Goal: Task Accomplishment & Management: Manage account settings

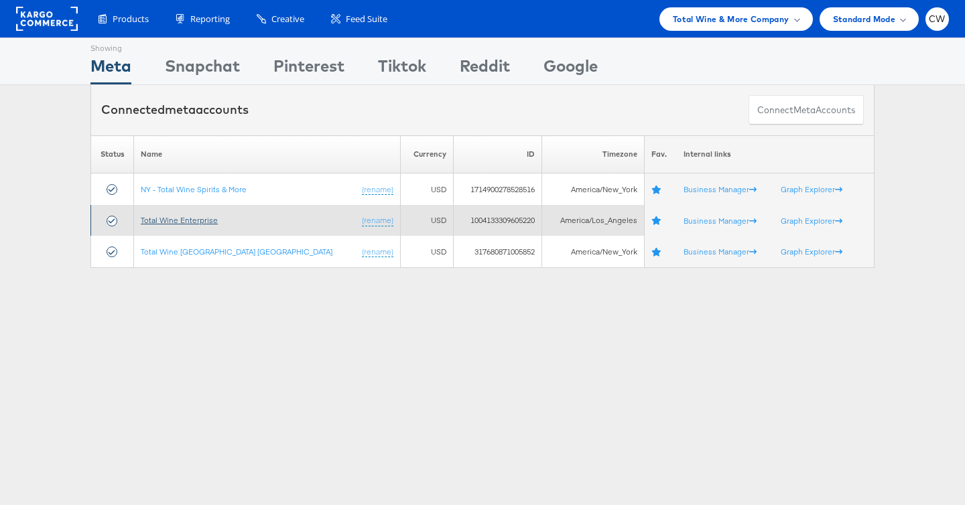
click at [174, 220] on link "Total Wine Enterprise" at bounding box center [179, 220] width 77 height 10
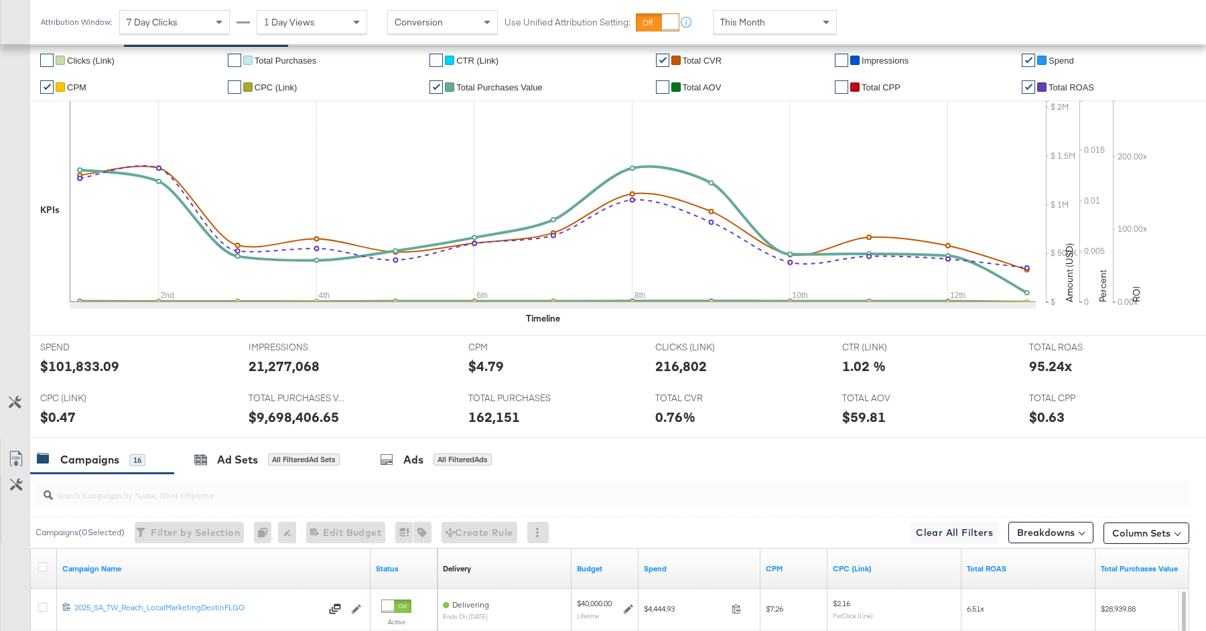
scroll to position [326, 0]
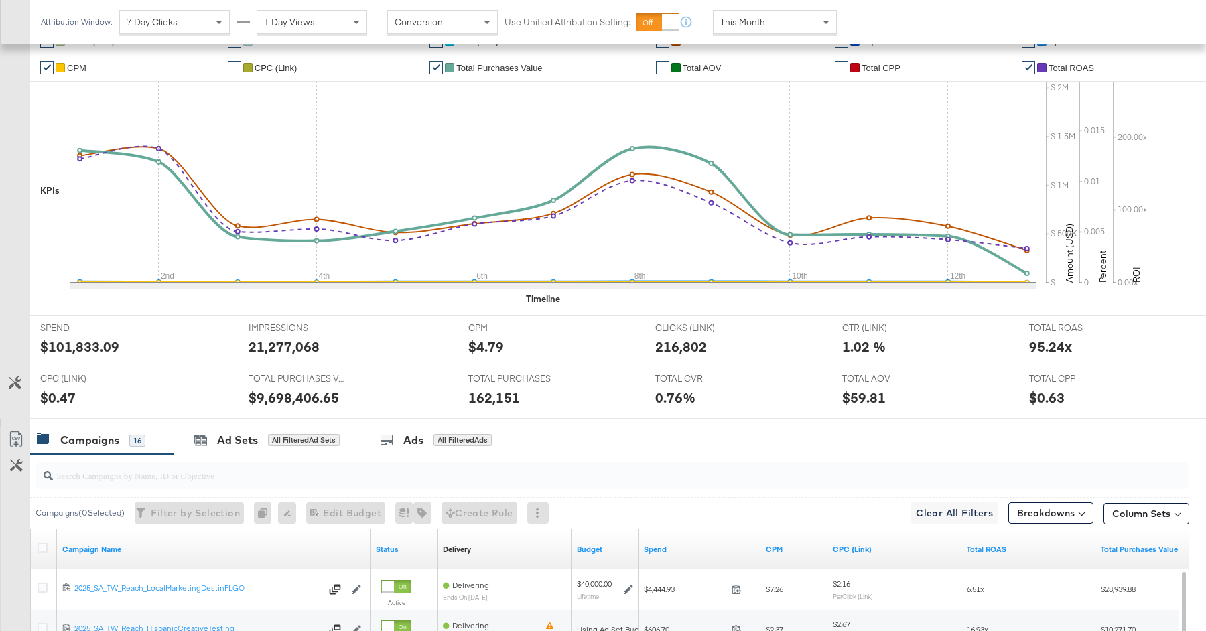
click at [355, 464] on input "search" at bounding box center [568, 470] width 1031 height 26
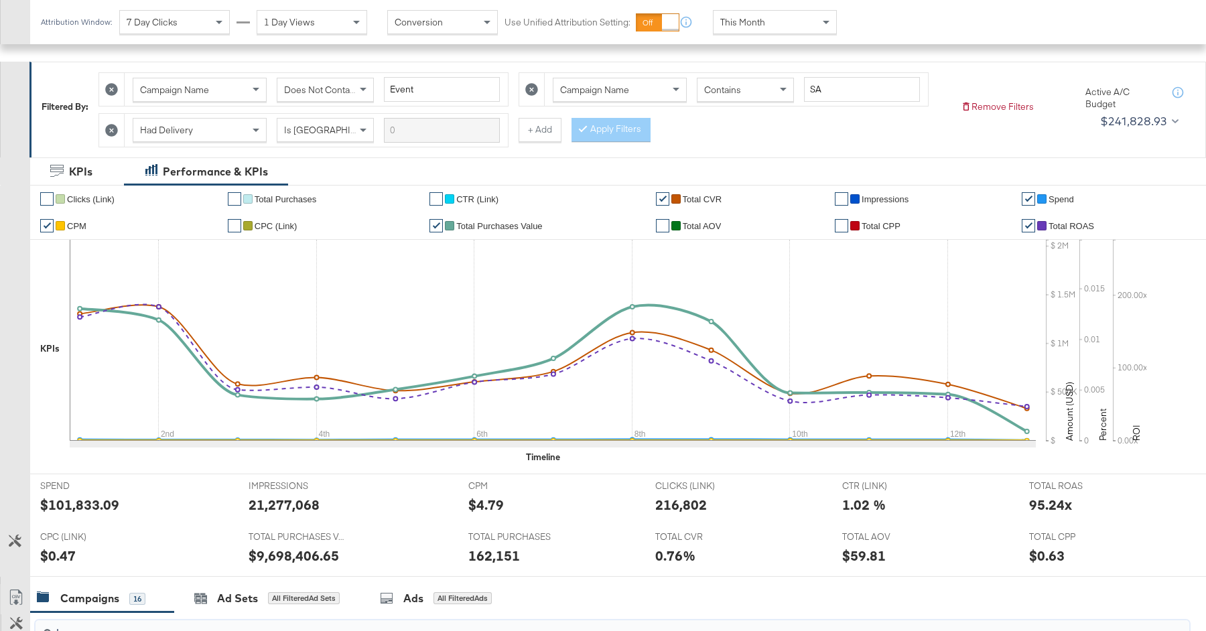
scroll to position [74, 0]
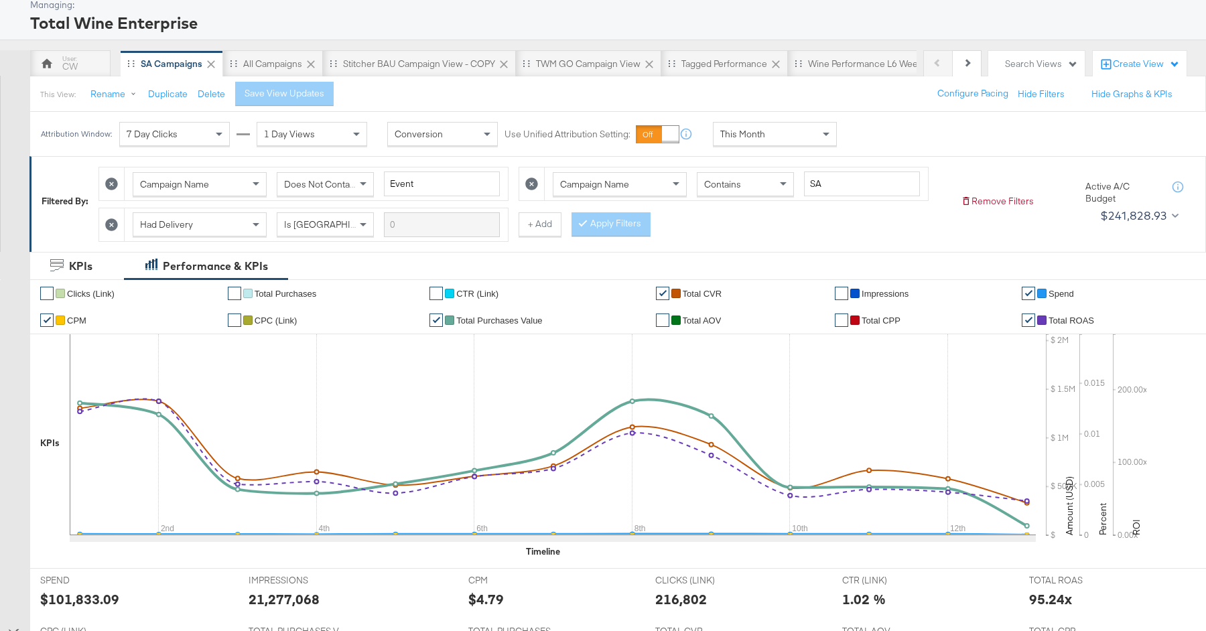
type input "bau"
click at [766, 129] on div "This Month" at bounding box center [775, 134] width 123 height 23
click at [890, 123] on div "Start: Aug 13th 2025 to End: Aug 13th 2025" at bounding box center [889, 134] width 100 height 25
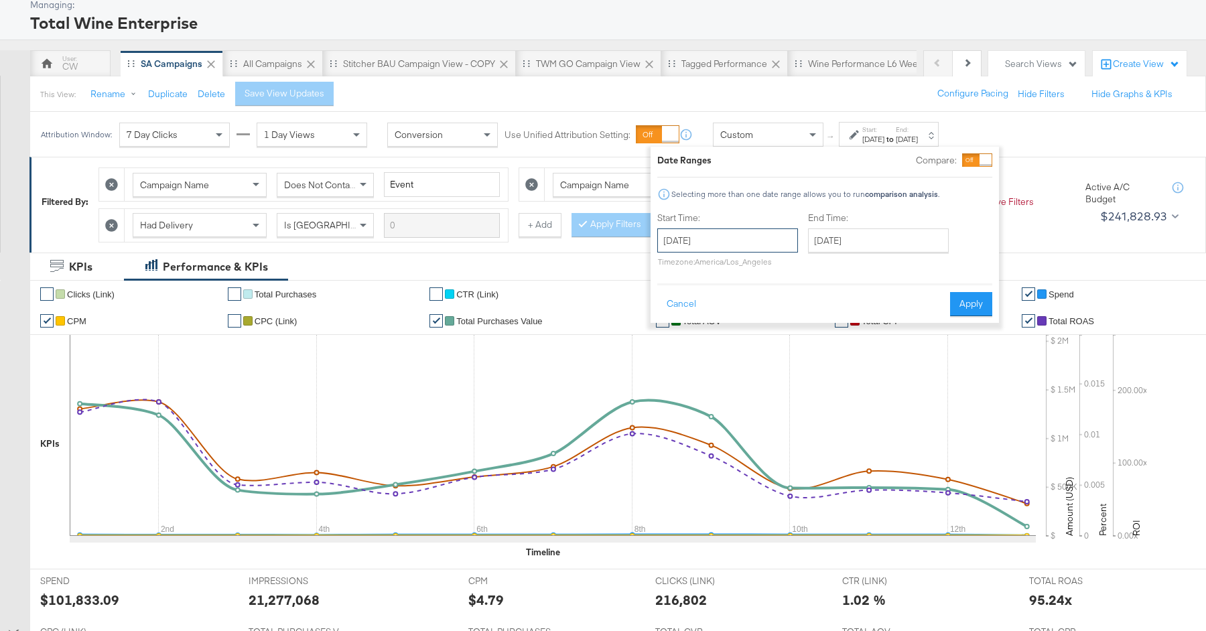
click at [735, 249] on input "August 13th 2025" at bounding box center [727, 240] width 141 height 24
click at [783, 305] on td "1" at bounding box center [786, 308] width 23 height 19
type input "August 1st 2025"
click at [865, 243] on input "August 13th 2025" at bounding box center [873, 240] width 141 height 24
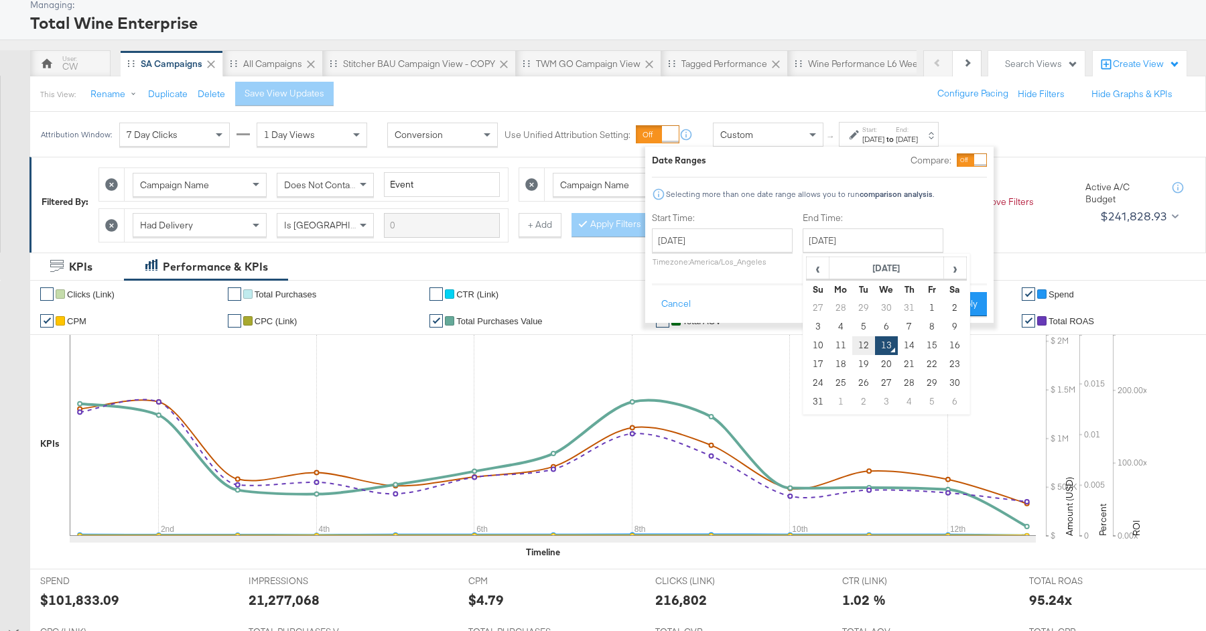
click at [867, 348] on td "12" at bounding box center [863, 345] width 23 height 19
type input "August 12th 2025"
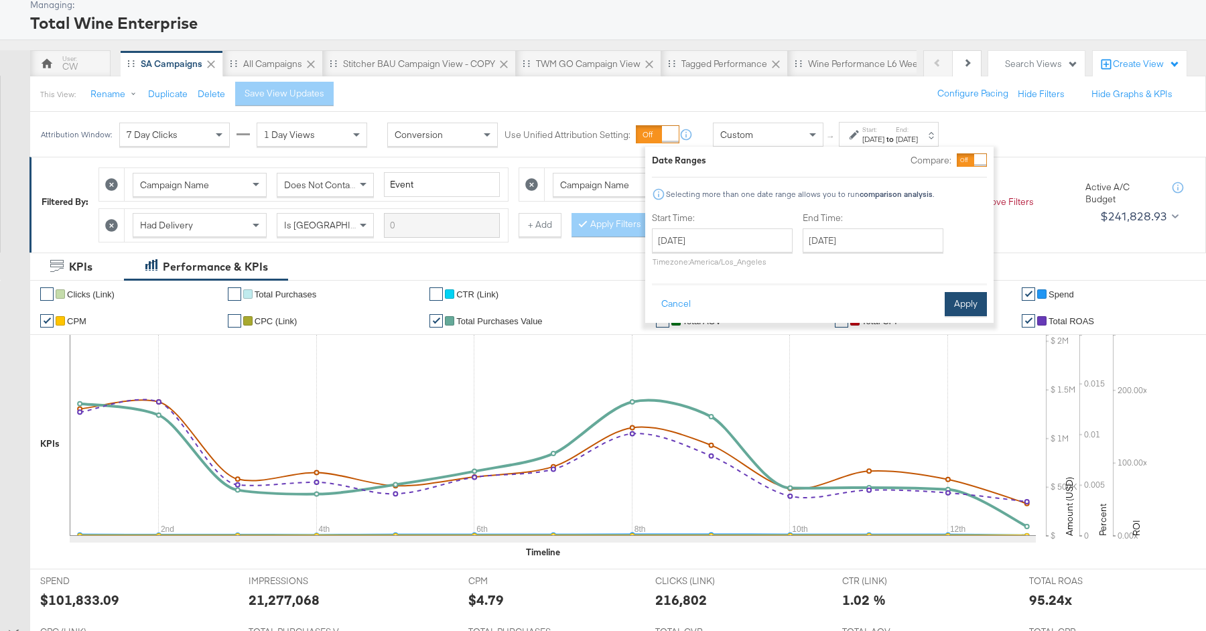
click at [967, 298] on button "Apply" at bounding box center [966, 304] width 42 height 24
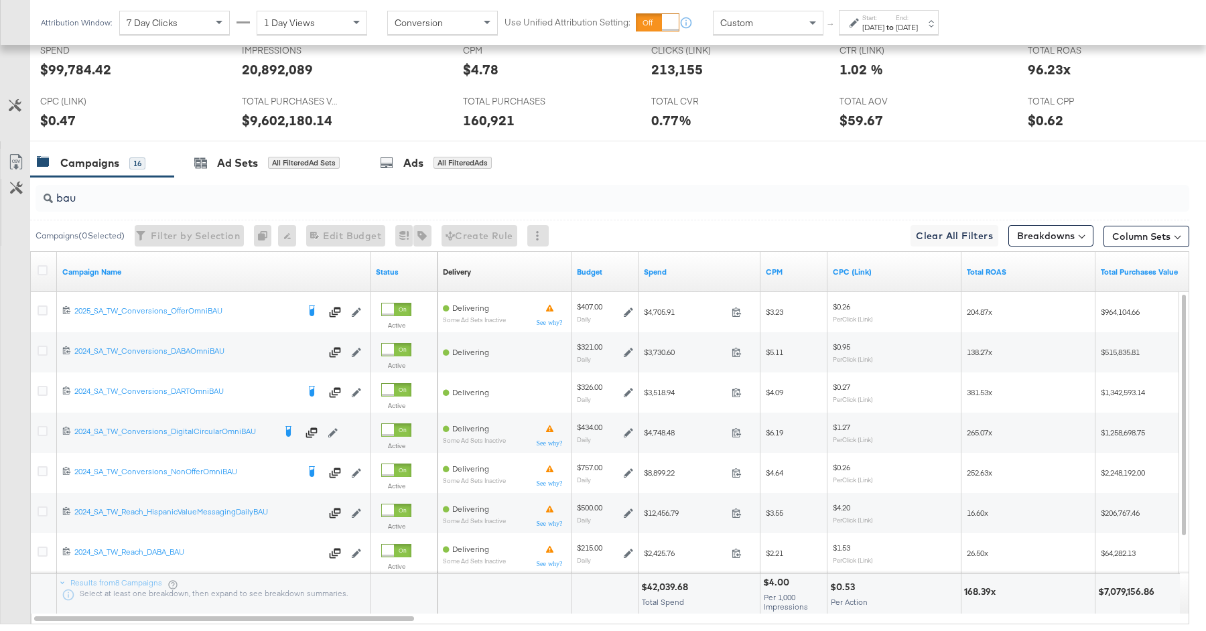
scroll to position [614, 0]
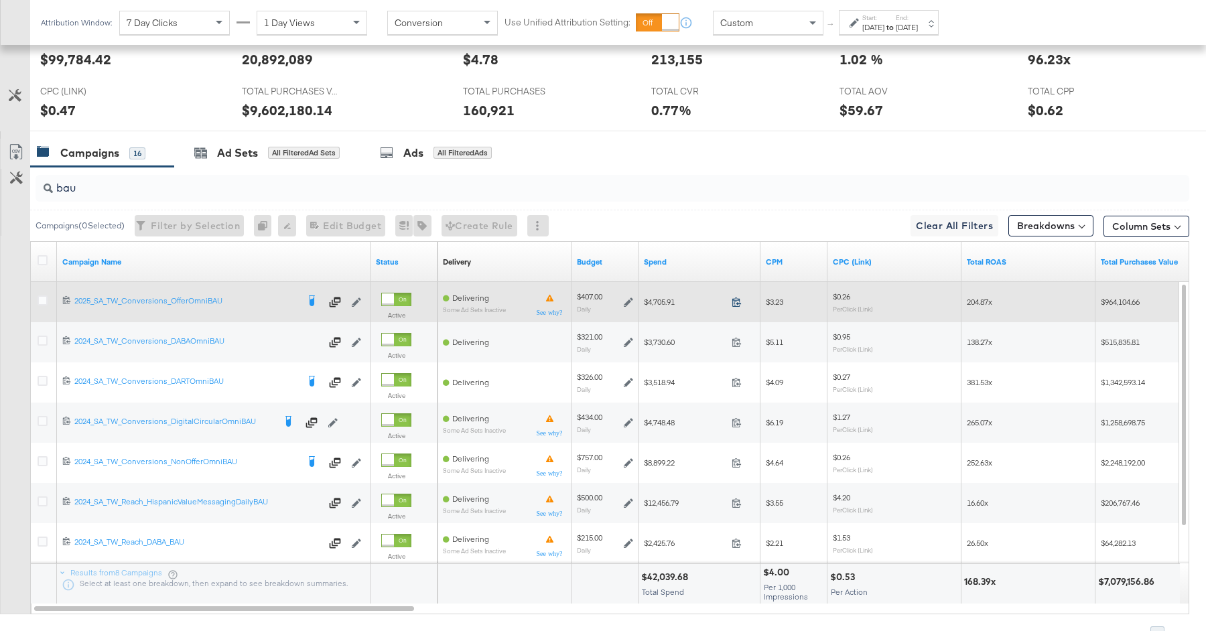
click at [738, 300] on icon at bounding box center [737, 302] width 10 height 10
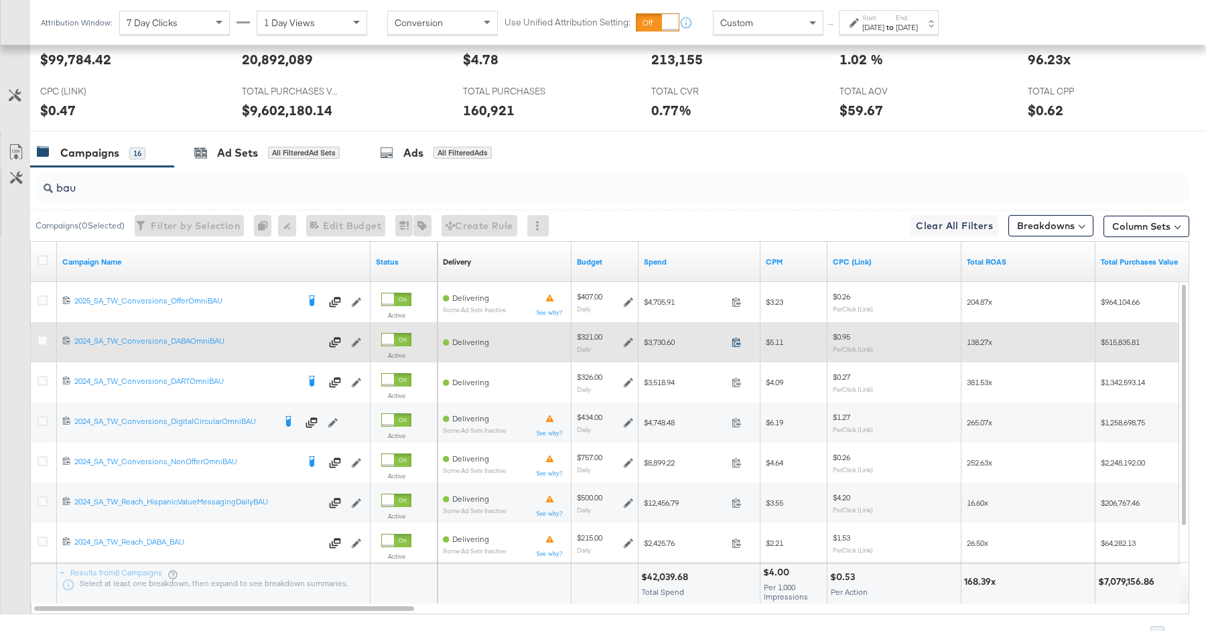
click at [740, 341] on icon at bounding box center [737, 342] width 10 height 10
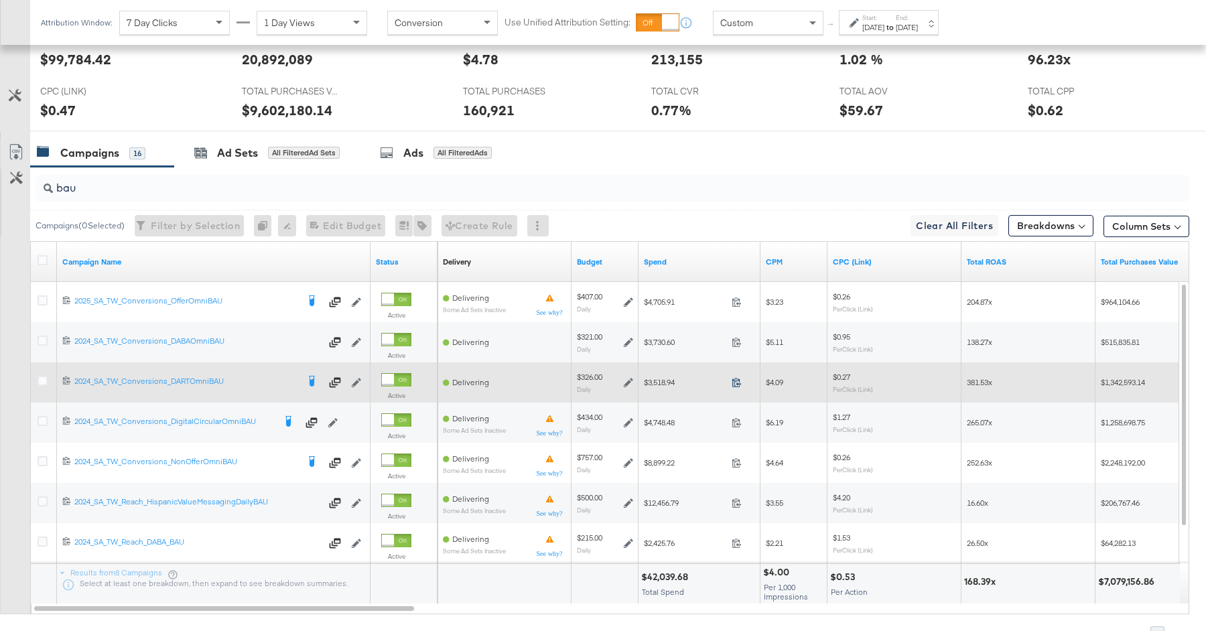
click at [737, 377] on icon at bounding box center [737, 382] width 10 height 10
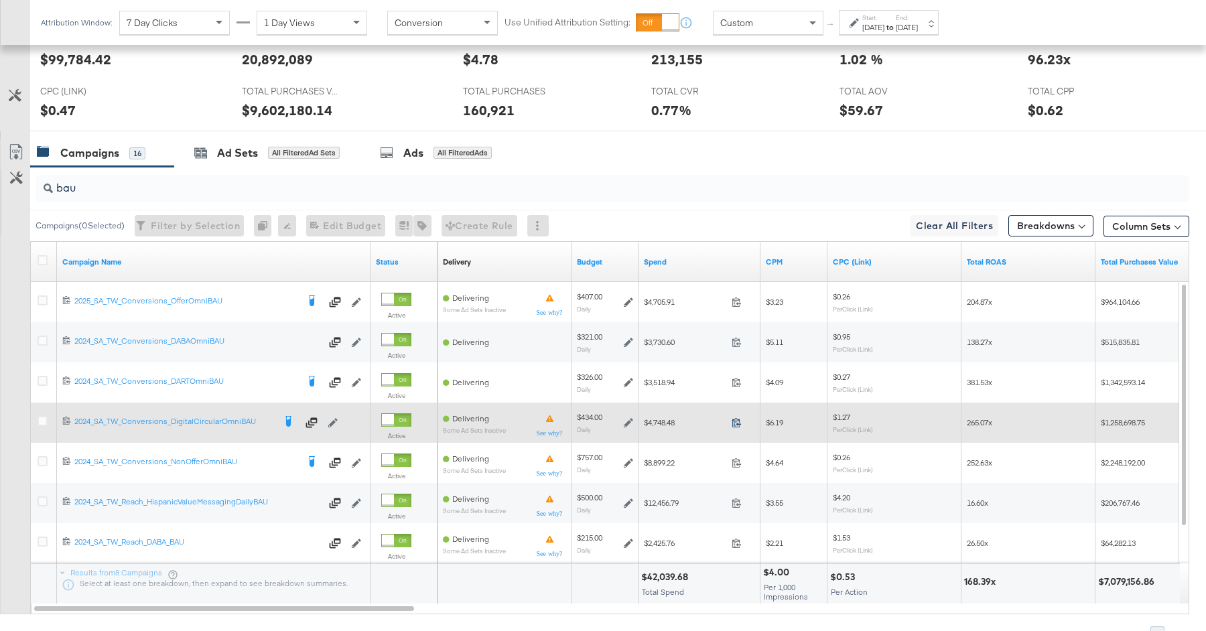
click at [730, 419] on span at bounding box center [740, 424] width 29 height 10
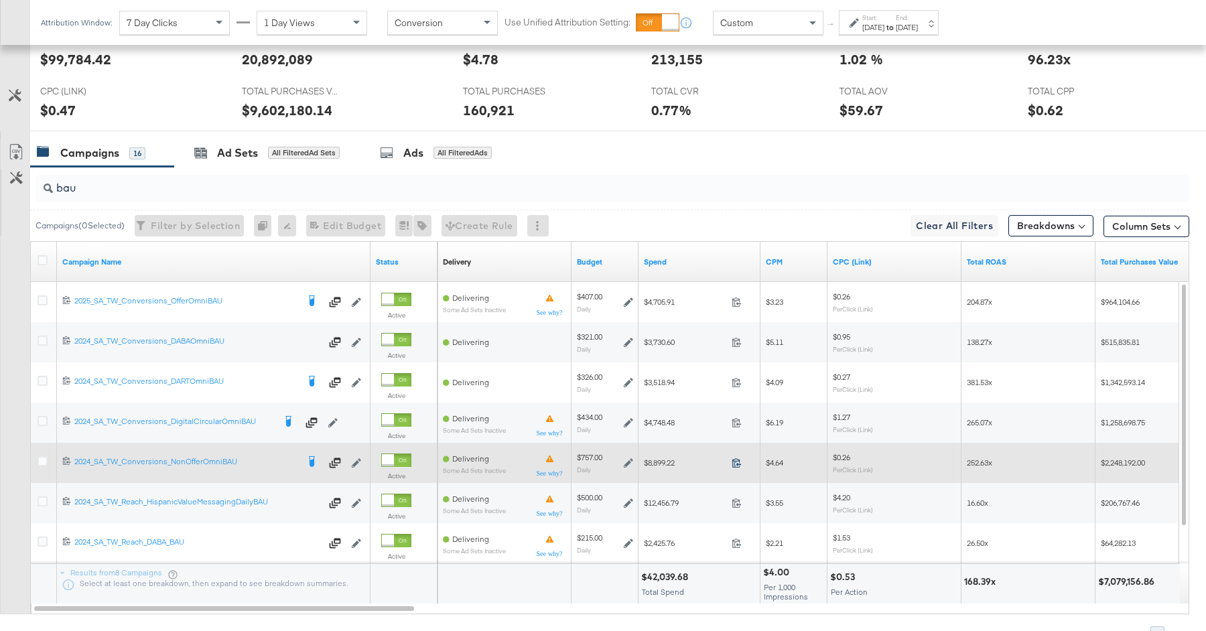
click at [735, 458] on icon at bounding box center [736, 462] width 9 height 9
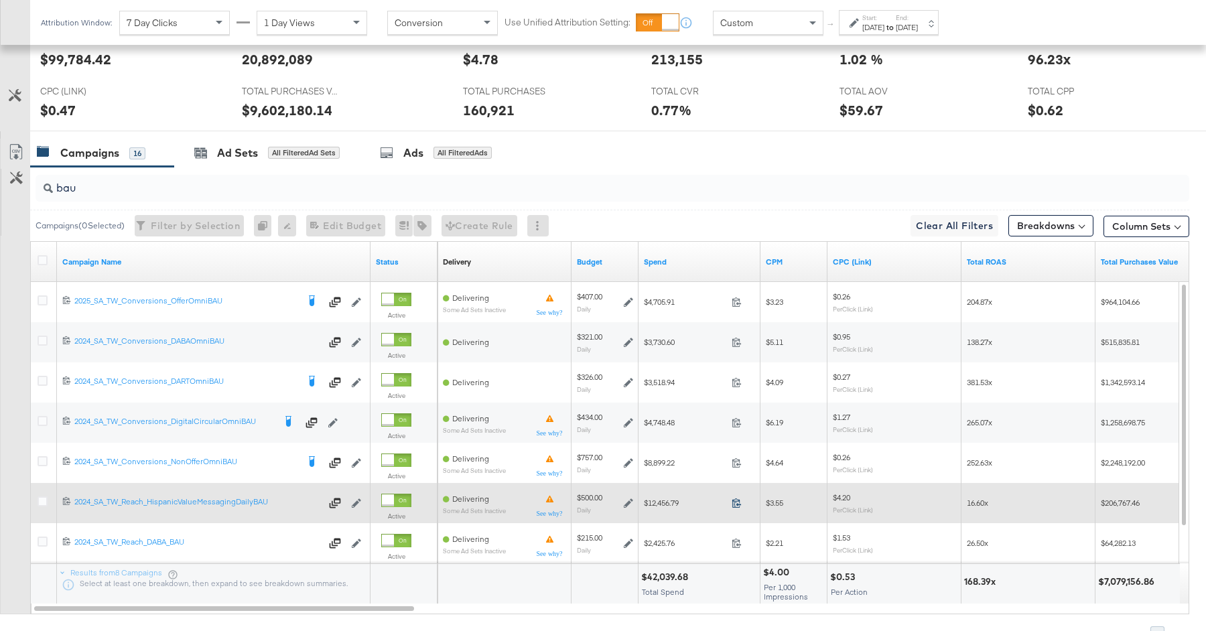
click at [738, 500] on icon at bounding box center [737, 503] width 10 height 10
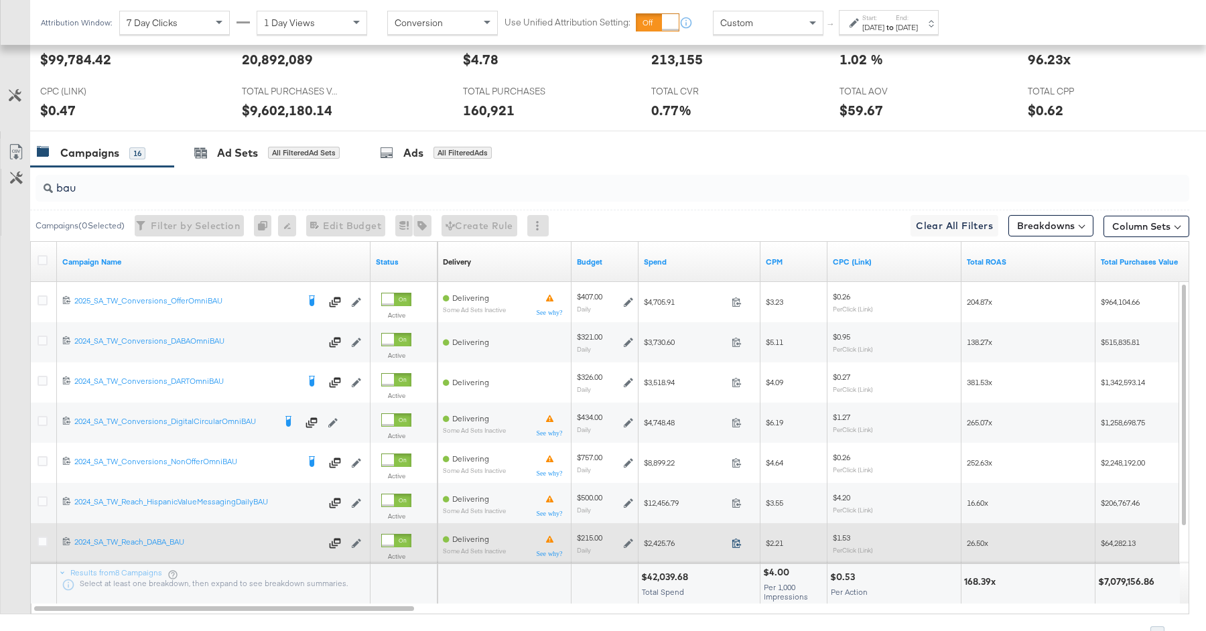
click at [736, 541] on icon at bounding box center [736, 543] width 9 height 9
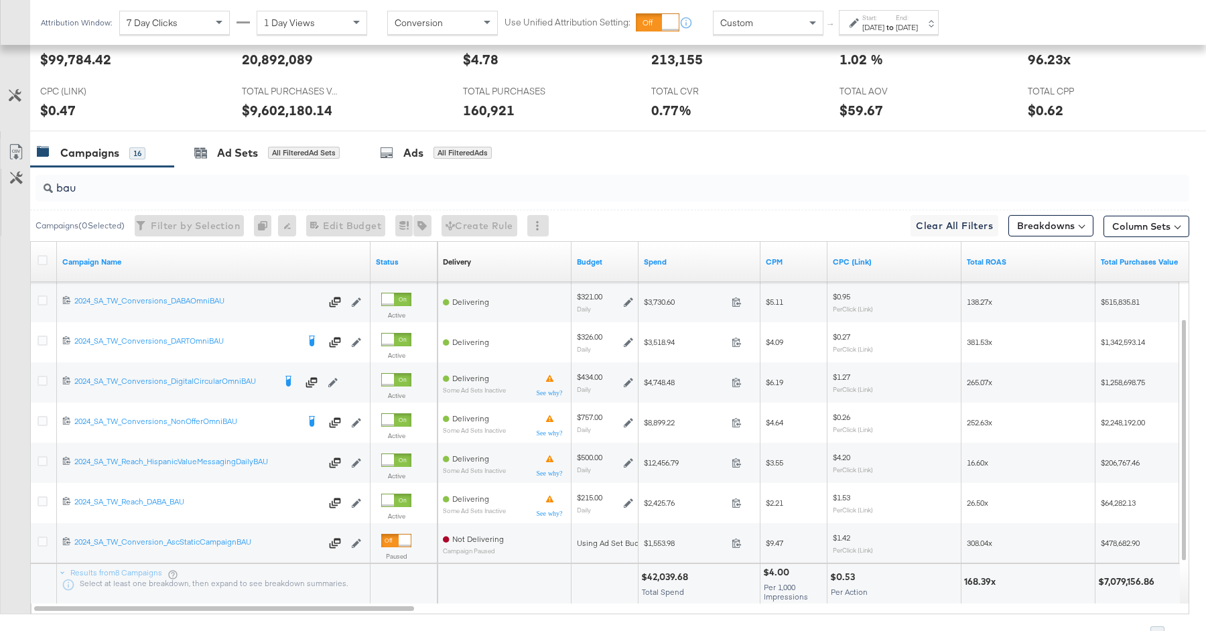
scroll to position [648, 0]
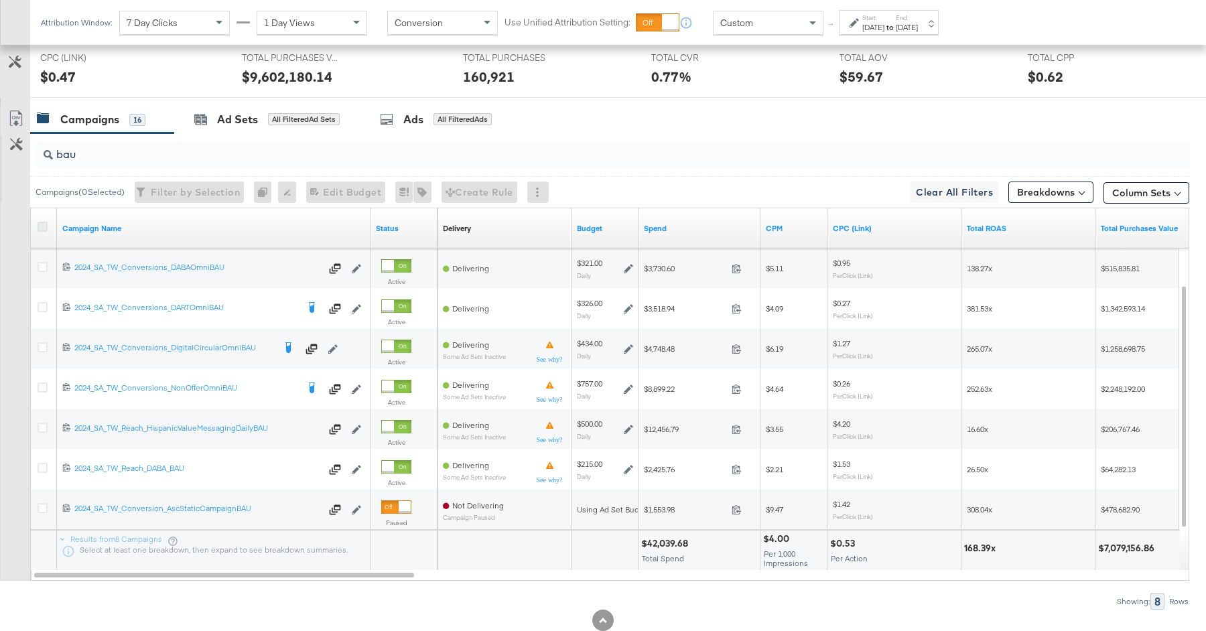
click at [40, 222] on icon at bounding box center [43, 227] width 10 height 10
click at [0, 0] on input "checkbox" at bounding box center [0, 0] width 0 height 0
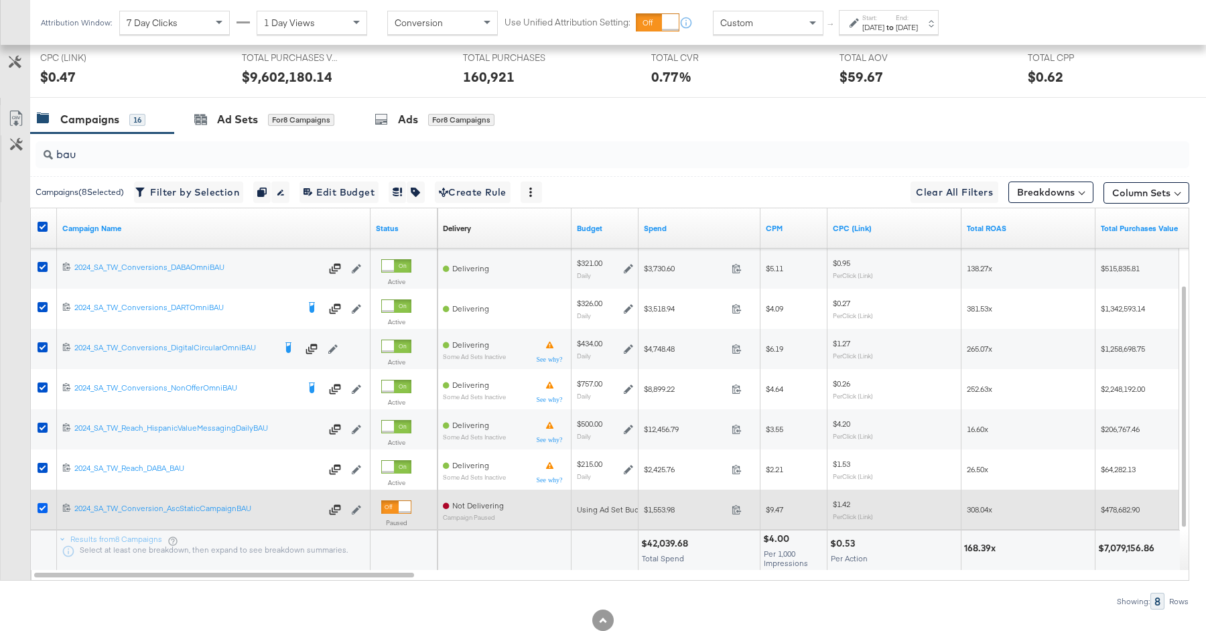
click at [40, 504] on icon at bounding box center [43, 508] width 10 height 10
click at [0, 0] on input "checkbox" at bounding box center [0, 0] width 0 height 0
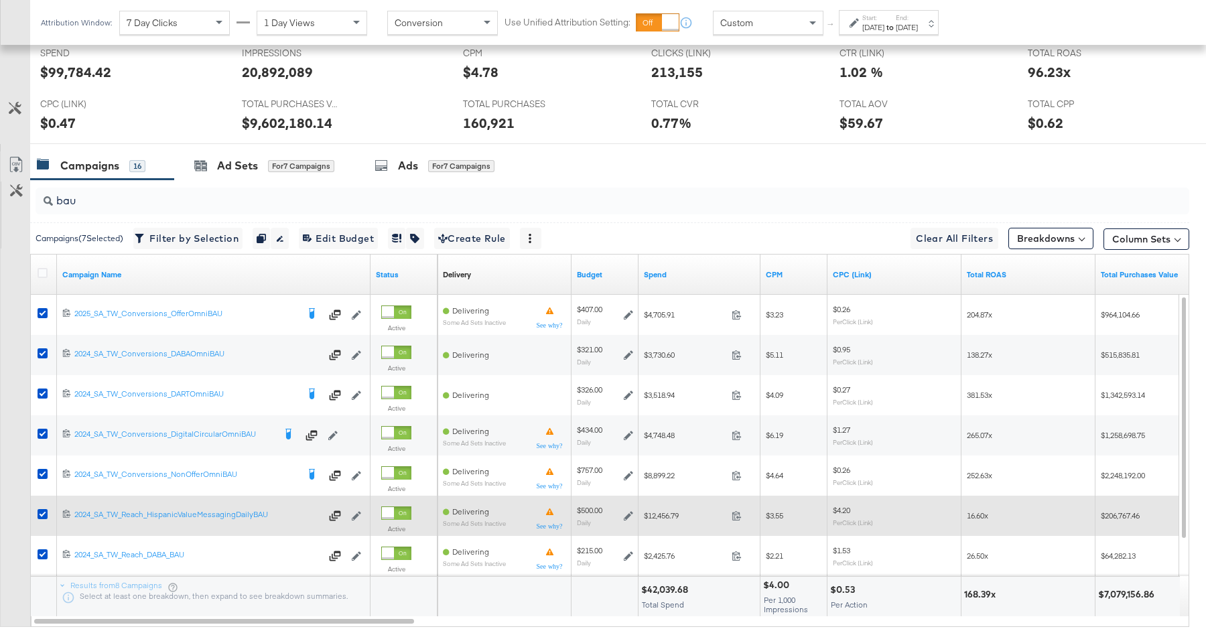
scroll to position [601, 0]
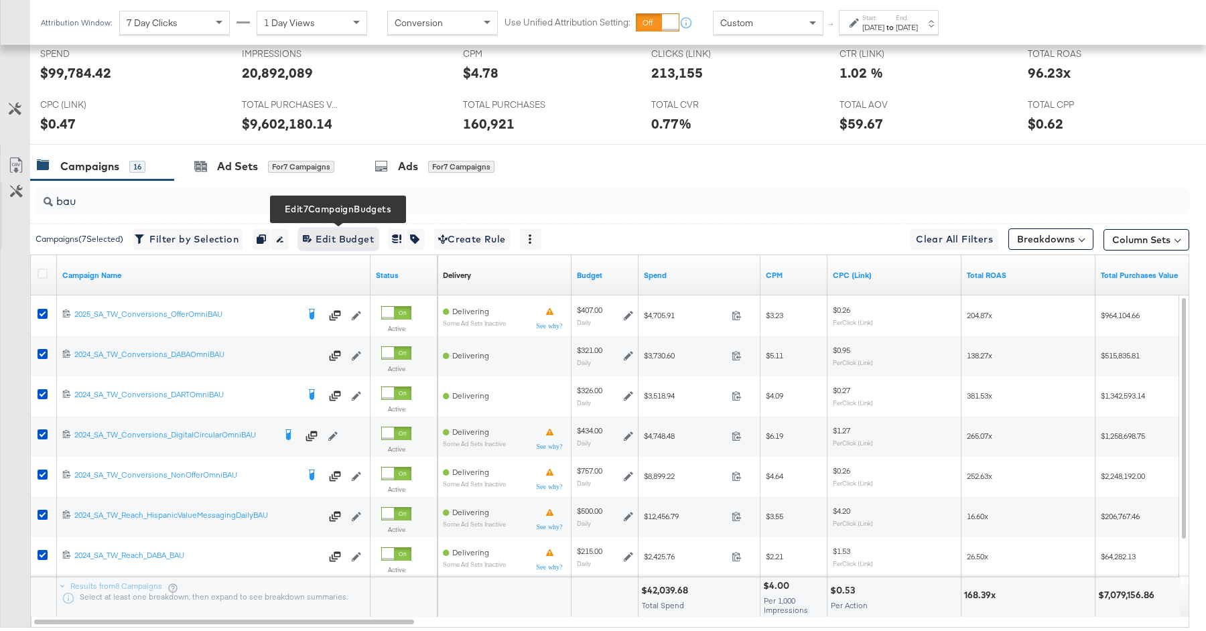
click at [360, 232] on span "Edit 7 Campaign Budgets Edit Budget" at bounding box center [338, 239] width 71 height 17
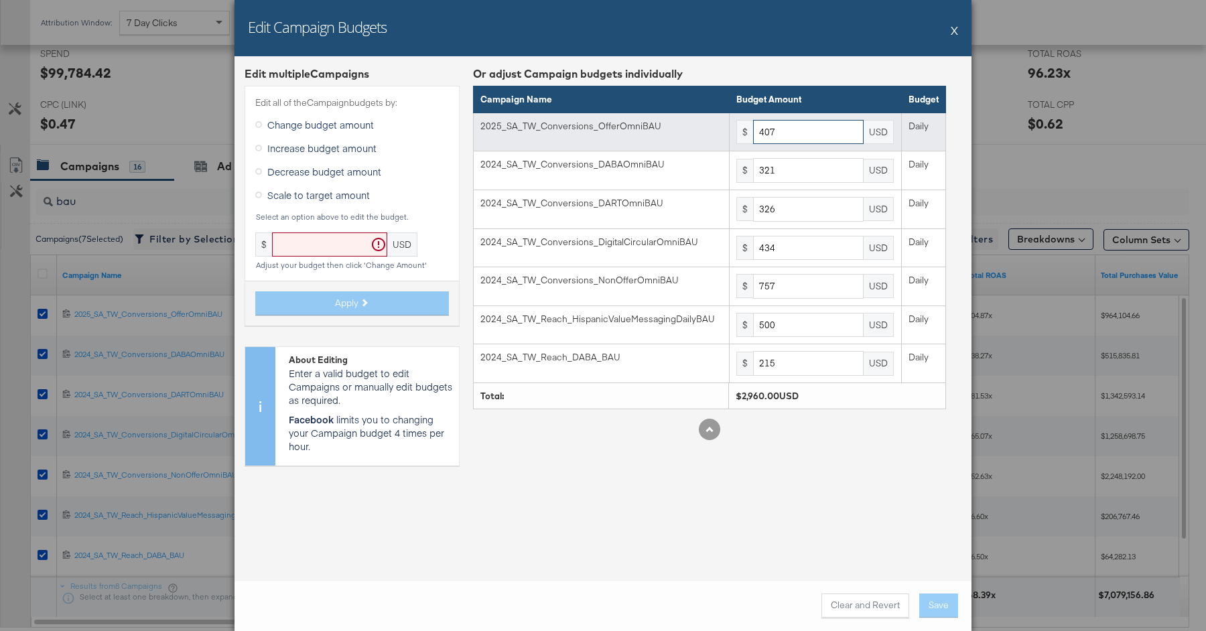
click at [793, 137] on input "407" at bounding box center [808, 132] width 111 height 25
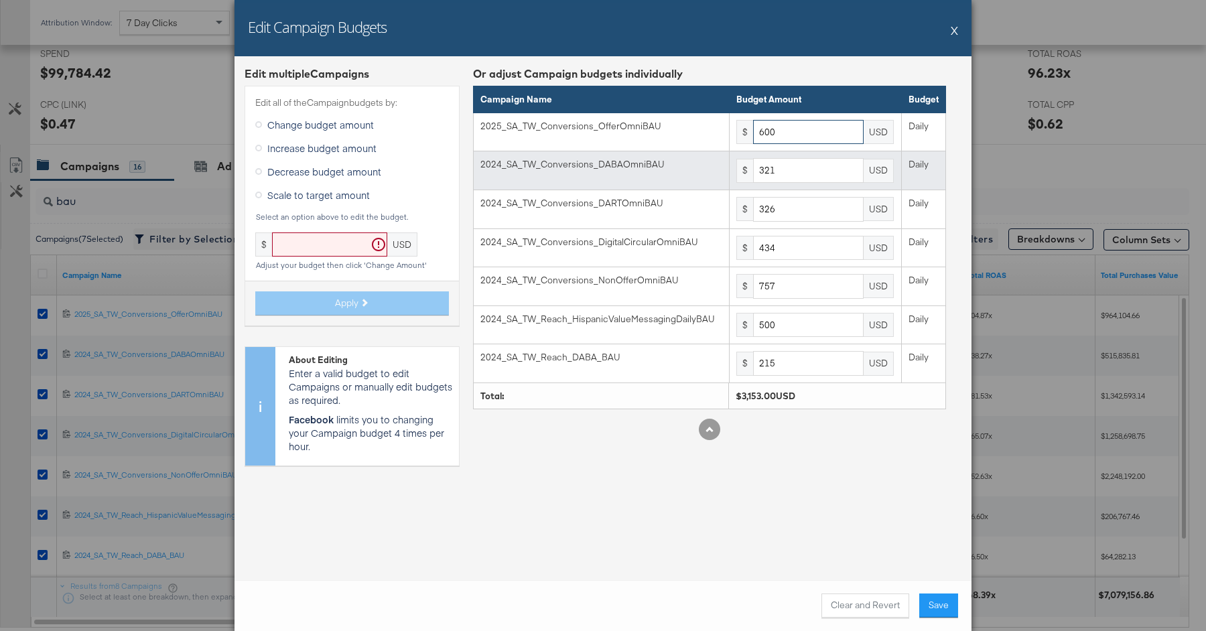
type input "600"
click at [813, 170] on input "321" at bounding box center [808, 170] width 111 height 25
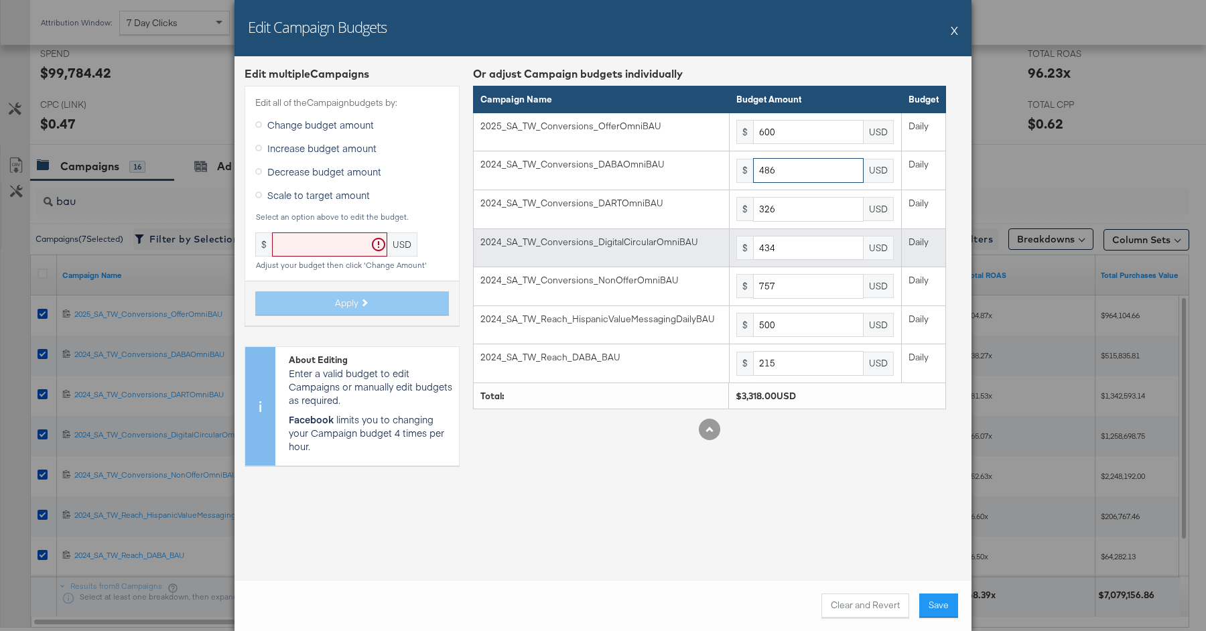
type input "486"
click at [796, 249] on input "434" at bounding box center [808, 248] width 111 height 25
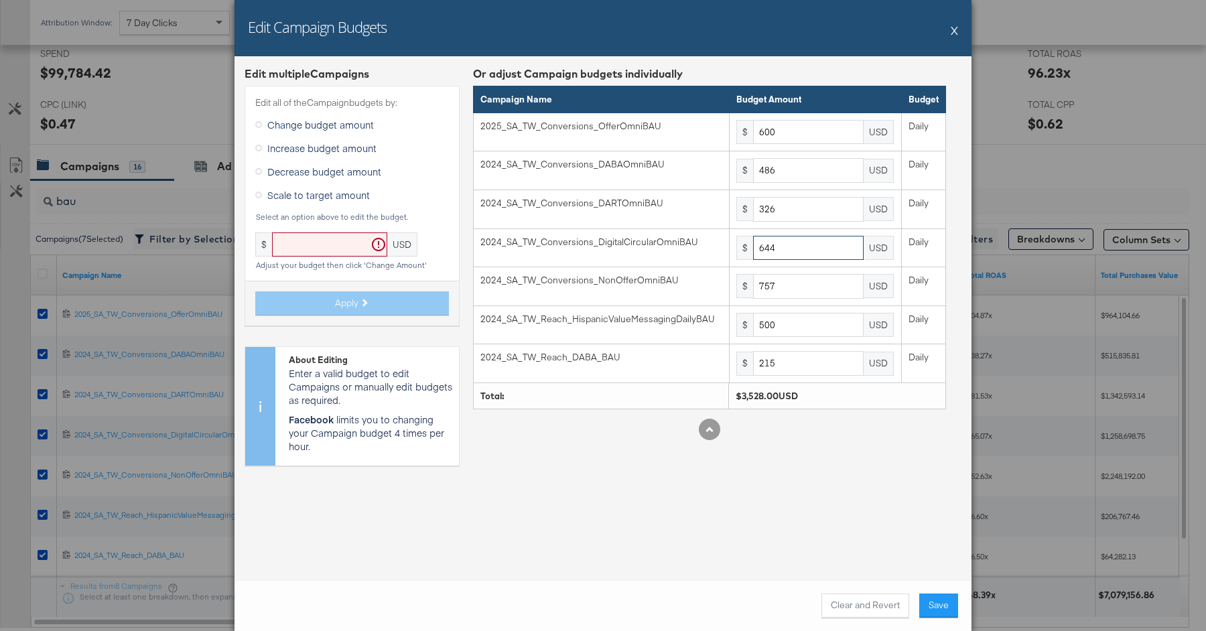
type input "644"
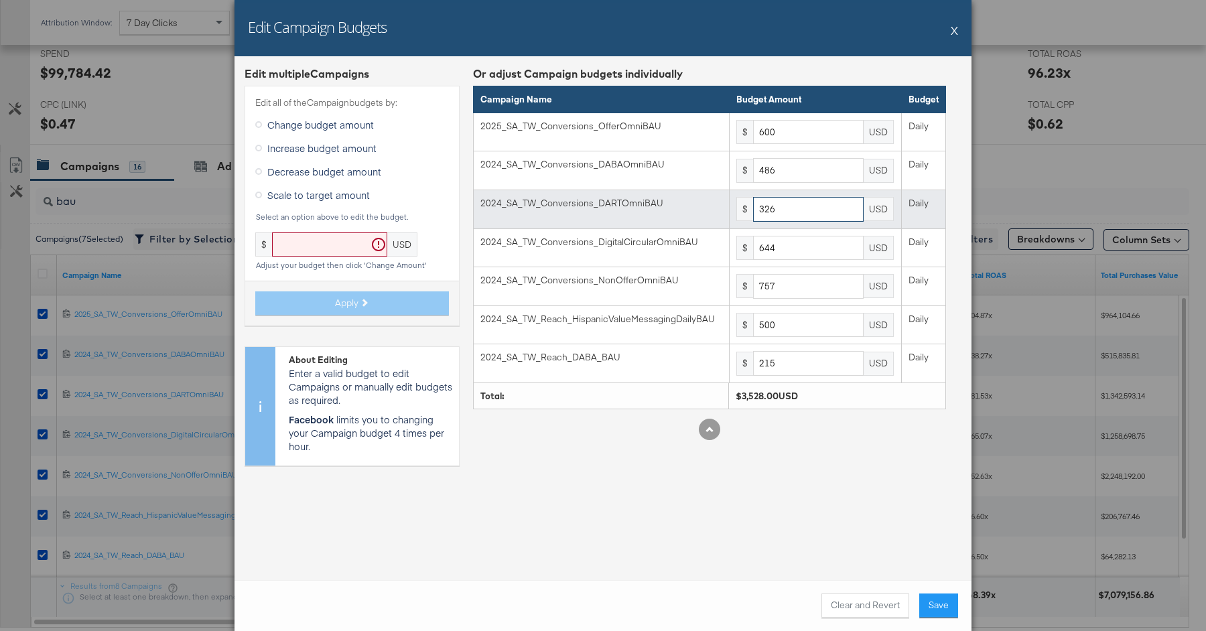
click at [810, 207] on input "326" at bounding box center [808, 209] width 111 height 25
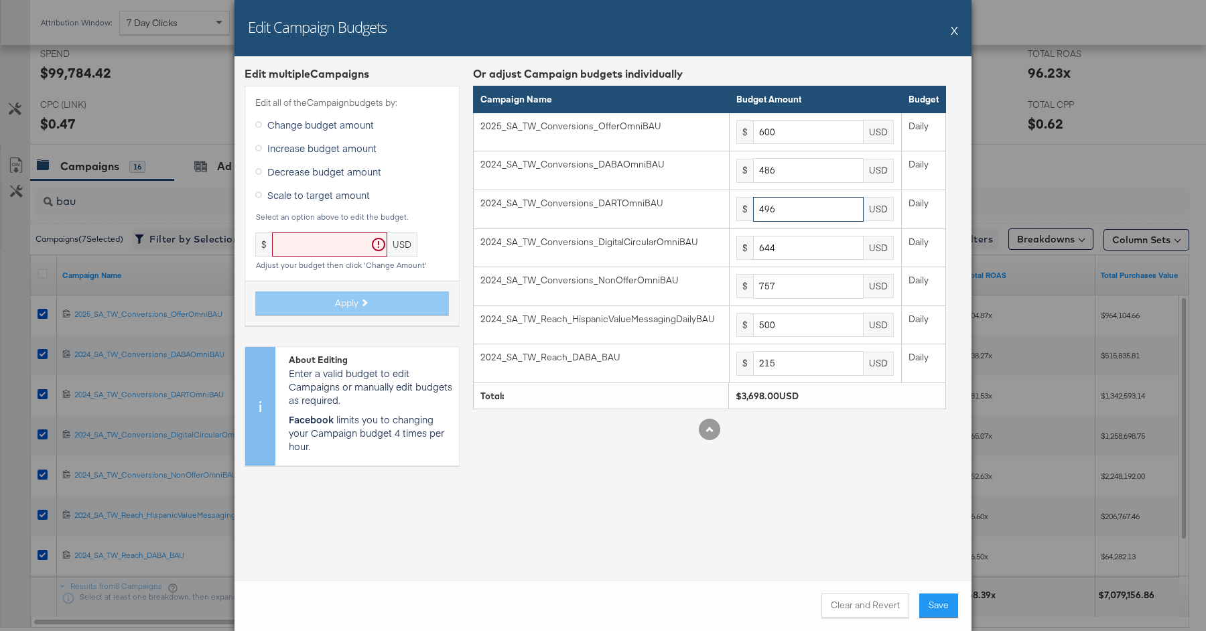
type input "496"
click at [797, 517] on div "Edit multiple Campaign s Edit all of the Campaign budgets by: Change budget amo…" at bounding box center [603, 318] width 737 height 524
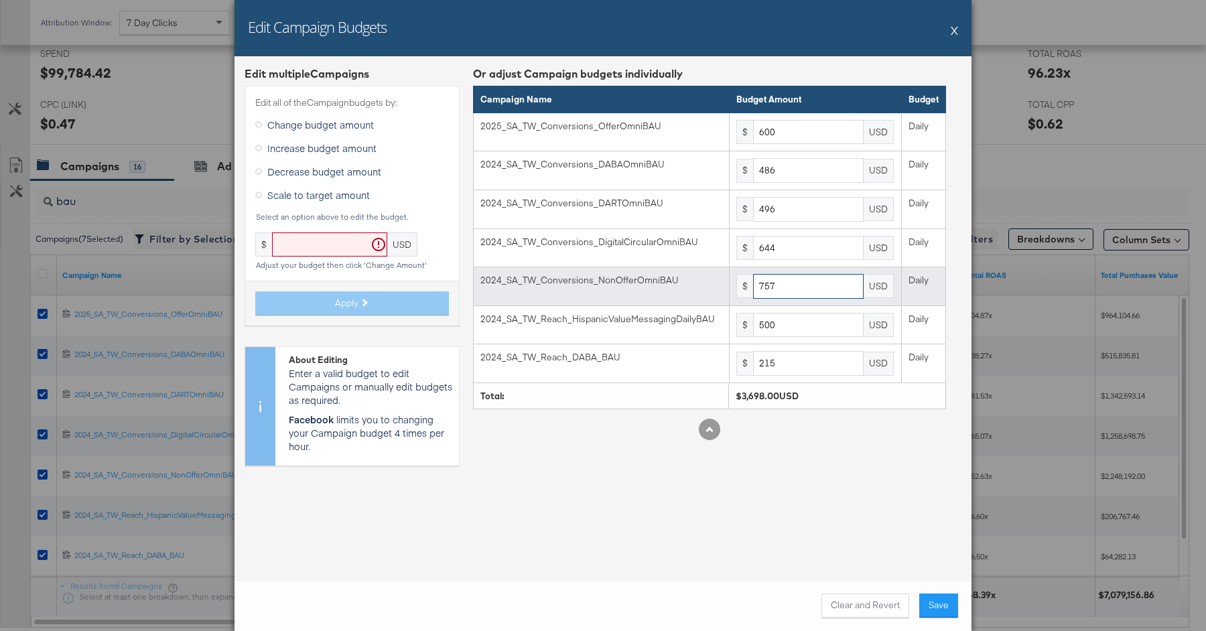
click at [804, 287] on input "757" at bounding box center [808, 286] width 111 height 25
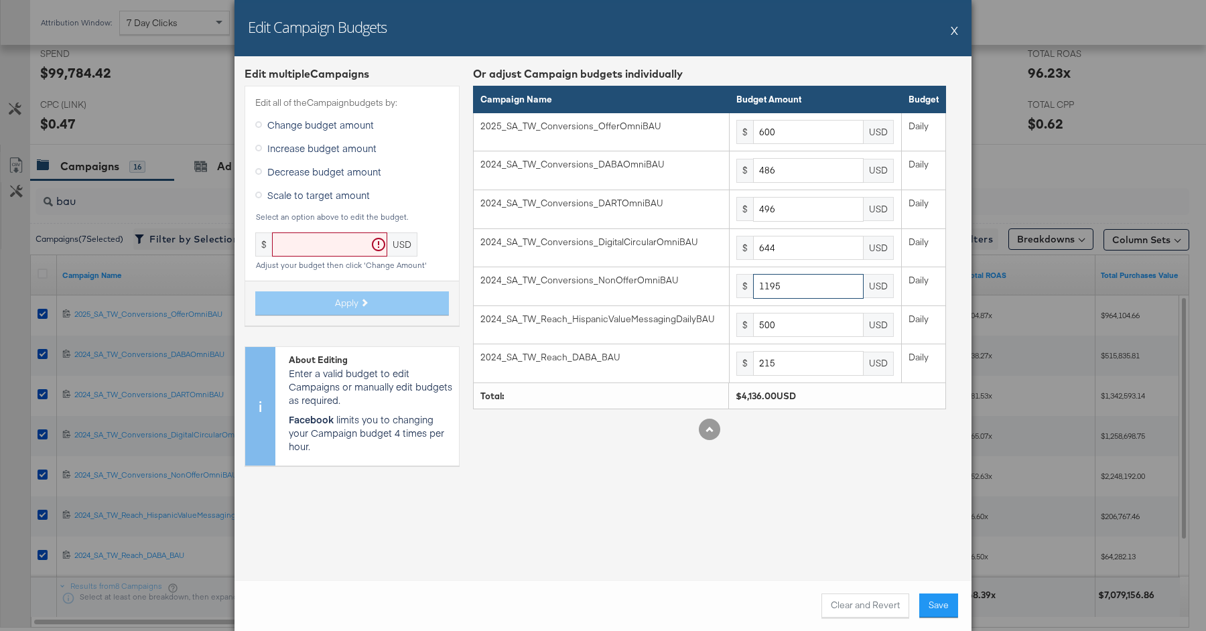
type input "1195"
click at [837, 498] on div "Edit multiple Campaign s Edit all of the Campaign budgets by: Change budget amo…" at bounding box center [603, 318] width 737 height 524
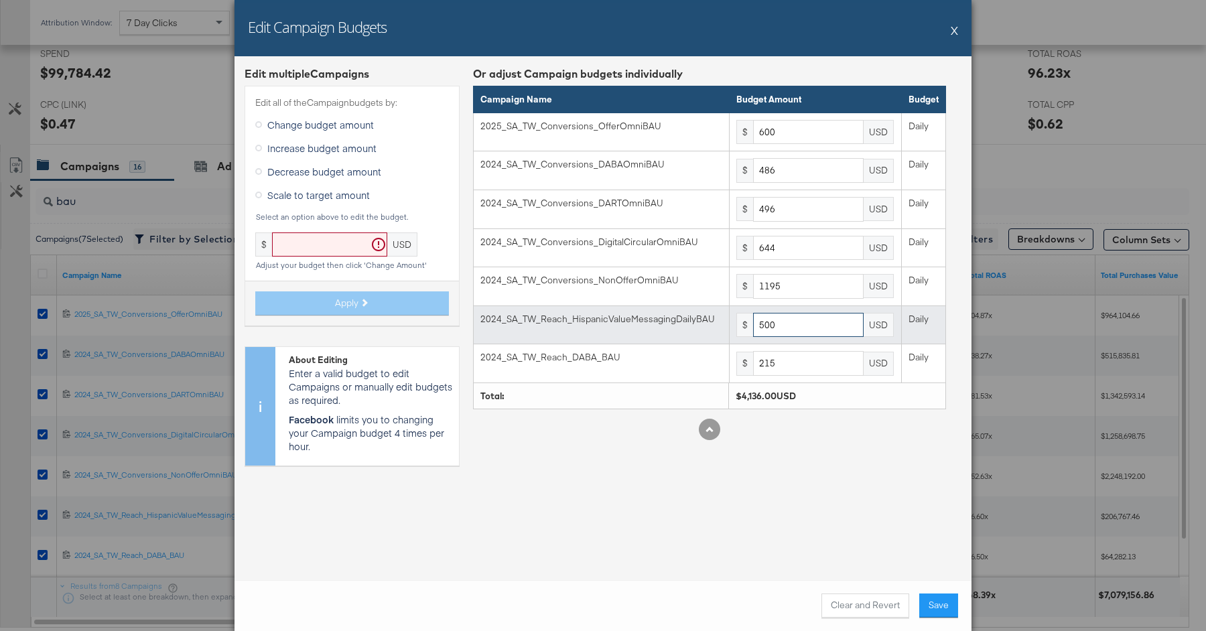
click at [788, 324] on input "500" at bounding box center [808, 325] width 111 height 25
type input "4"
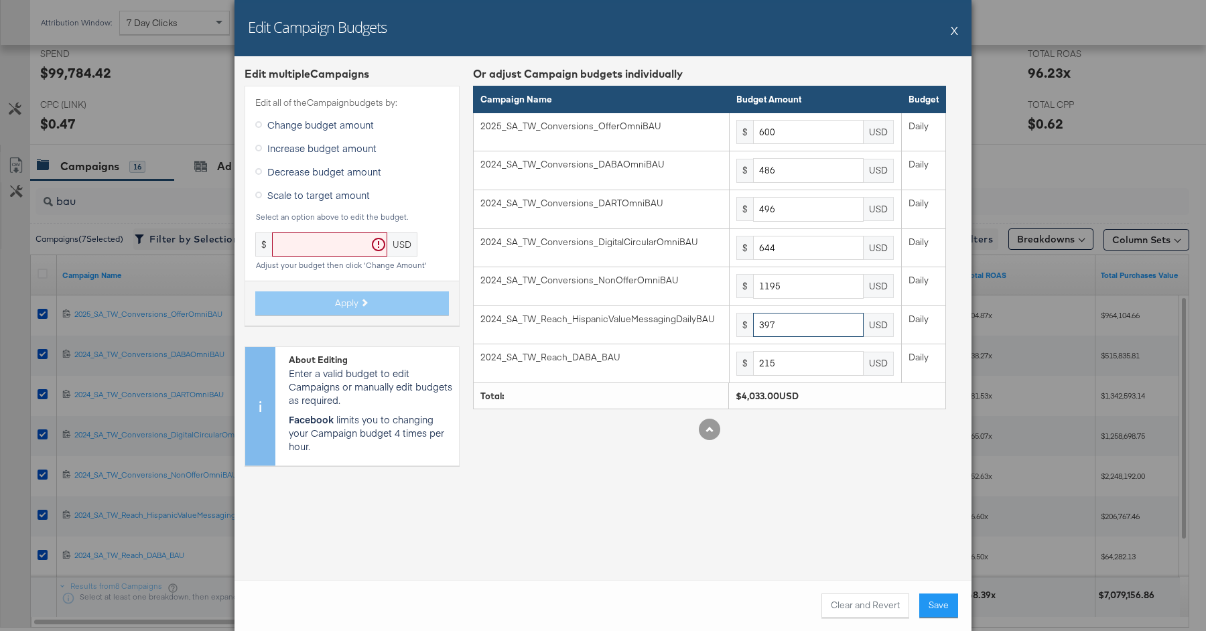
type input "397"
click at [851, 506] on div "Edit multiple Campaign s Edit all of the Campaign budgets by: Change budget amo…" at bounding box center [603, 318] width 737 height 524
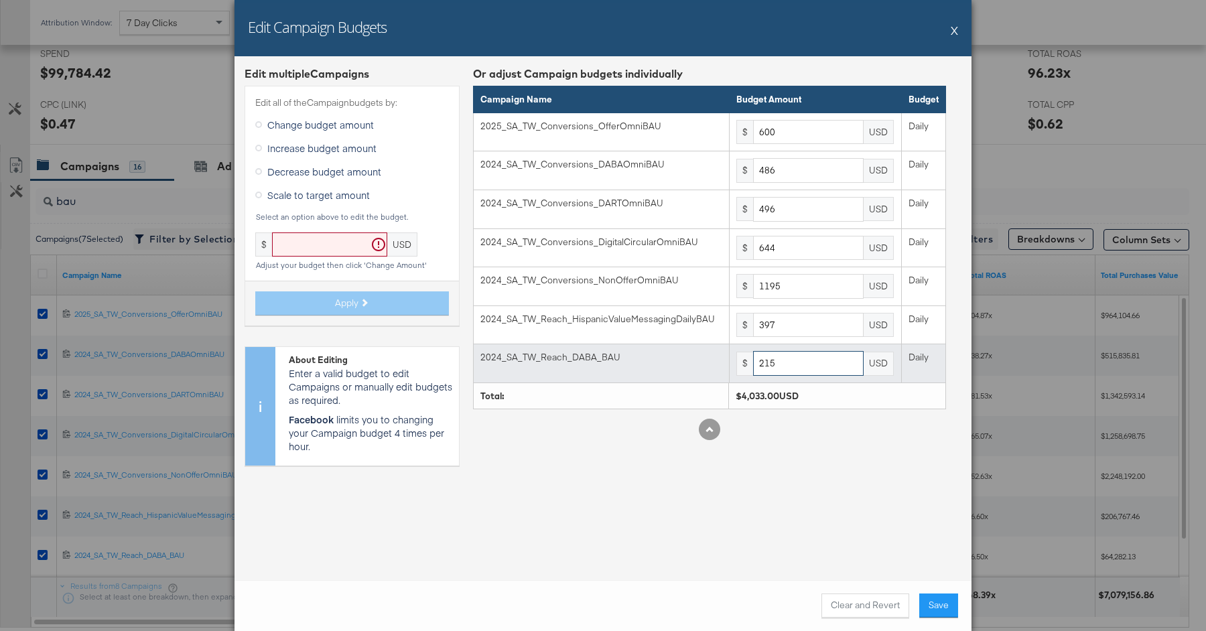
click at [839, 360] on input "215" at bounding box center [808, 363] width 111 height 25
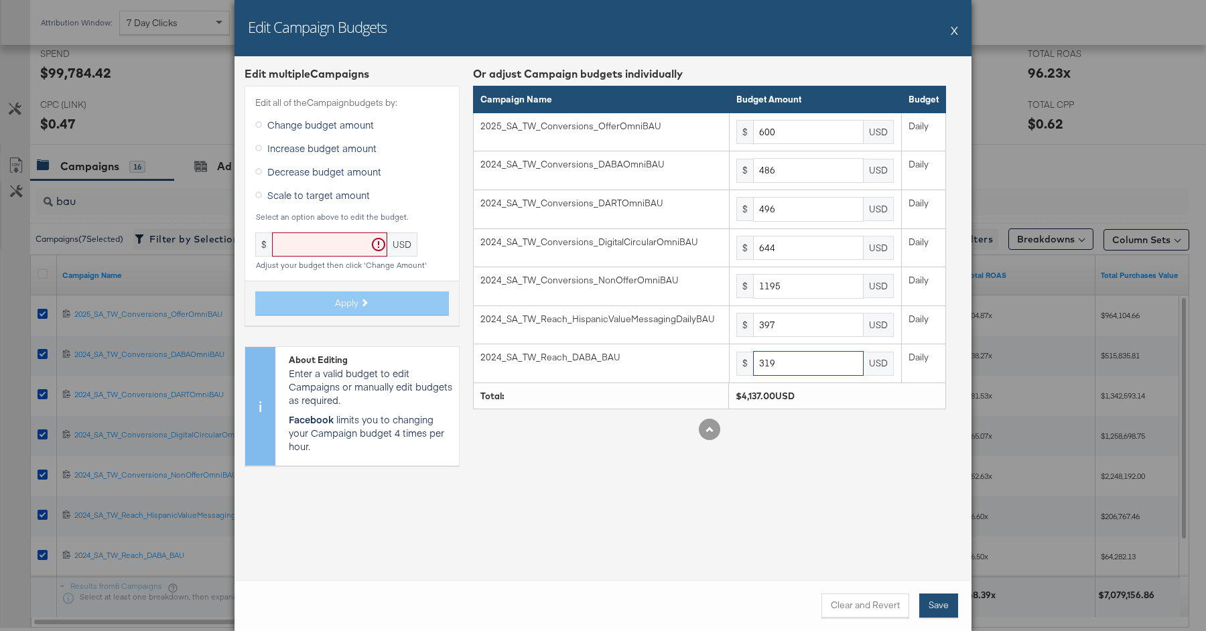
type input "319"
click at [939, 604] on button "Save" at bounding box center [938, 606] width 39 height 24
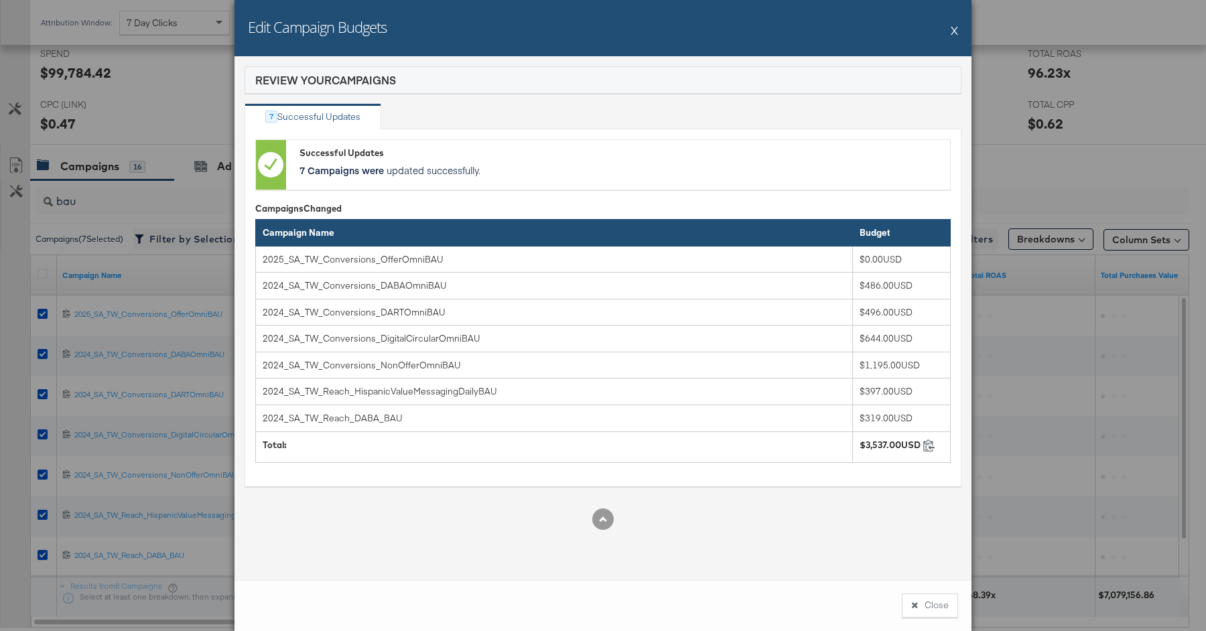
click at [939, 604] on button "Close" at bounding box center [930, 606] width 56 height 24
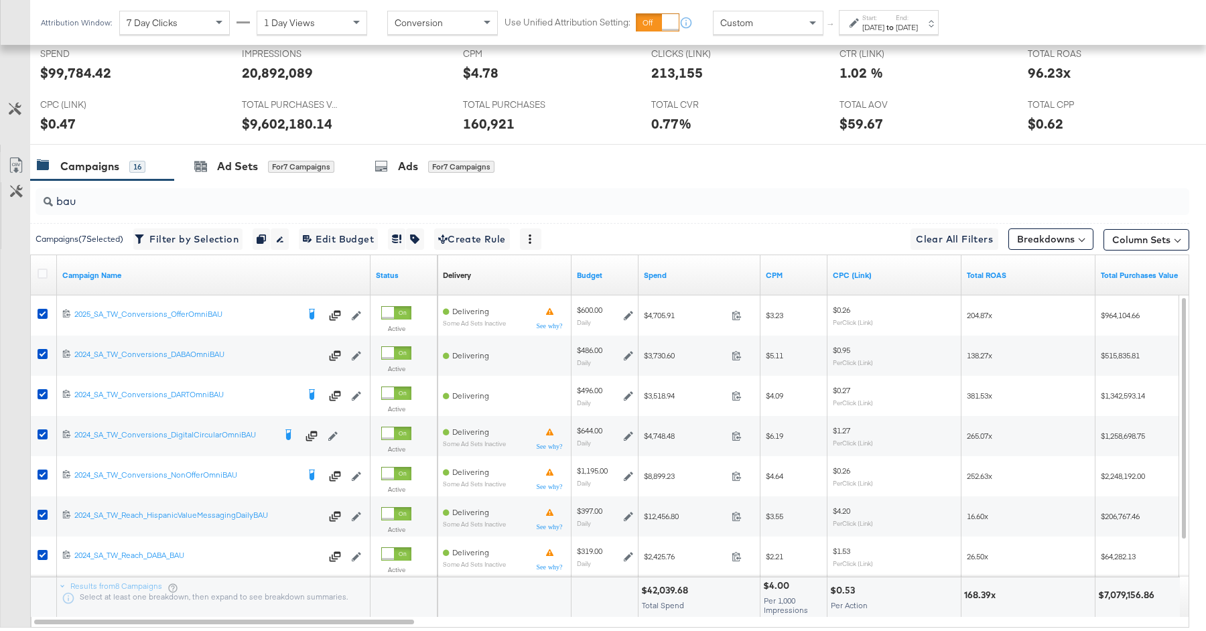
scroll to position [0, 0]
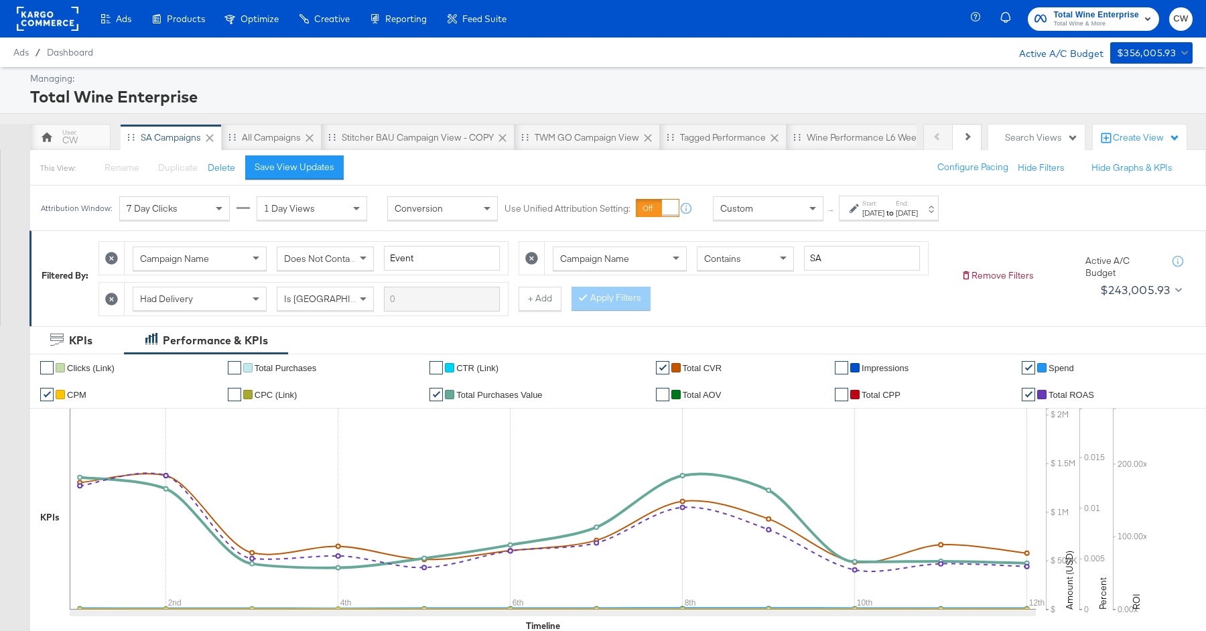
click at [1068, 25] on span "Total Wine & More" at bounding box center [1096, 24] width 86 height 11
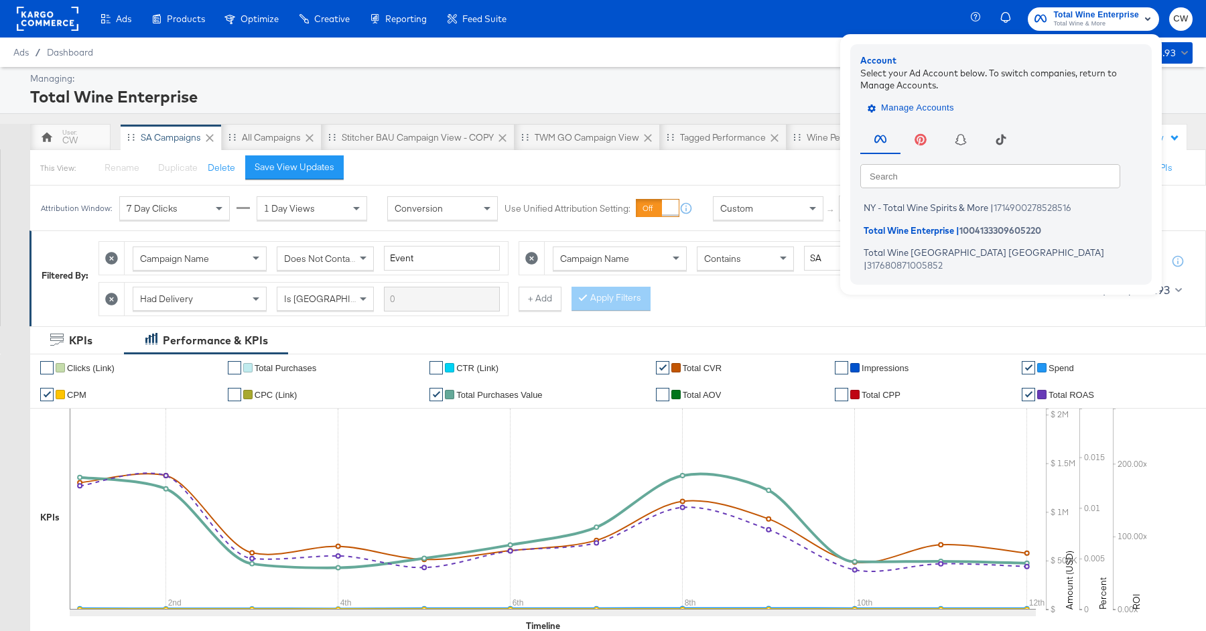
click at [922, 111] on span "Manage Accounts" at bounding box center [912, 108] width 84 height 15
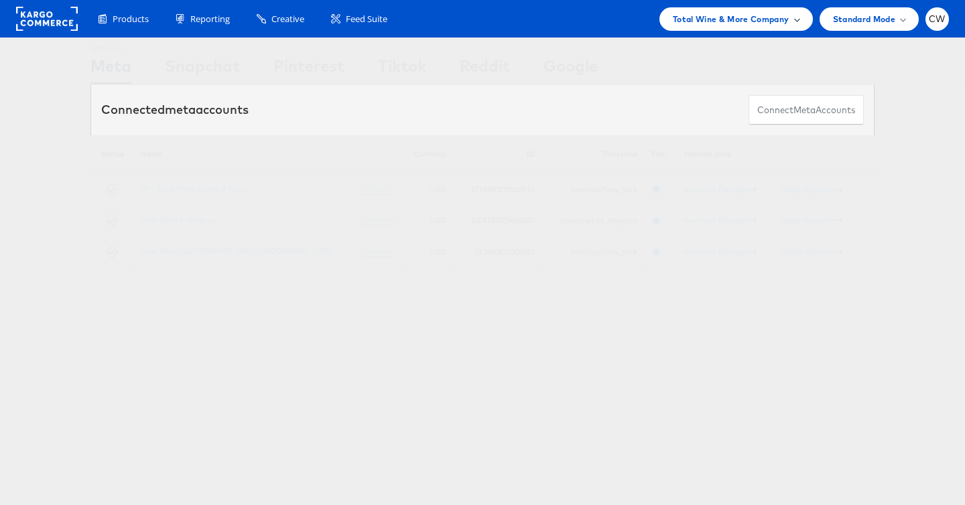
click at [715, 25] on span "Total Wine & More Company" at bounding box center [731, 19] width 117 height 14
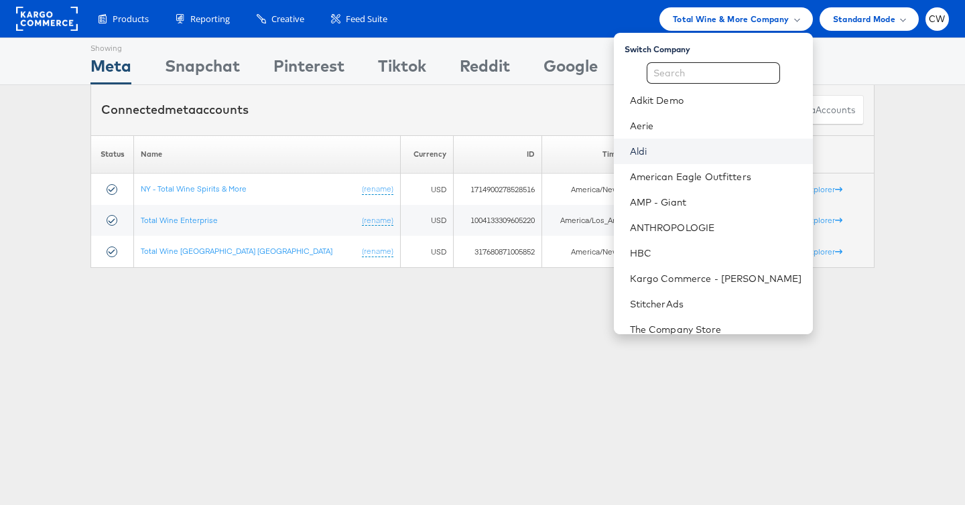
click at [672, 149] on link "Aldi" at bounding box center [716, 151] width 172 height 13
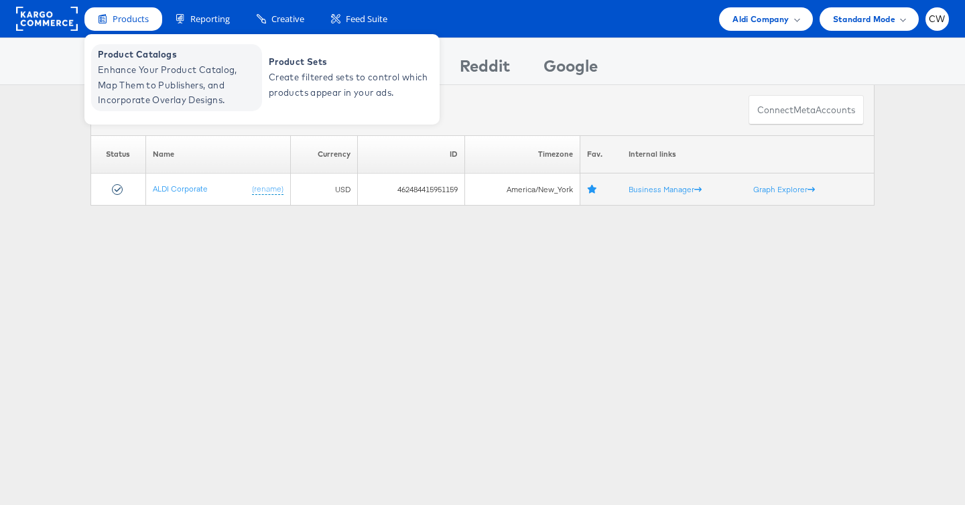
click at [163, 68] on span "Enhance Your Product Catalog, Map Them to Publishers, and Incorporate Overlay D…" at bounding box center [178, 85] width 161 height 46
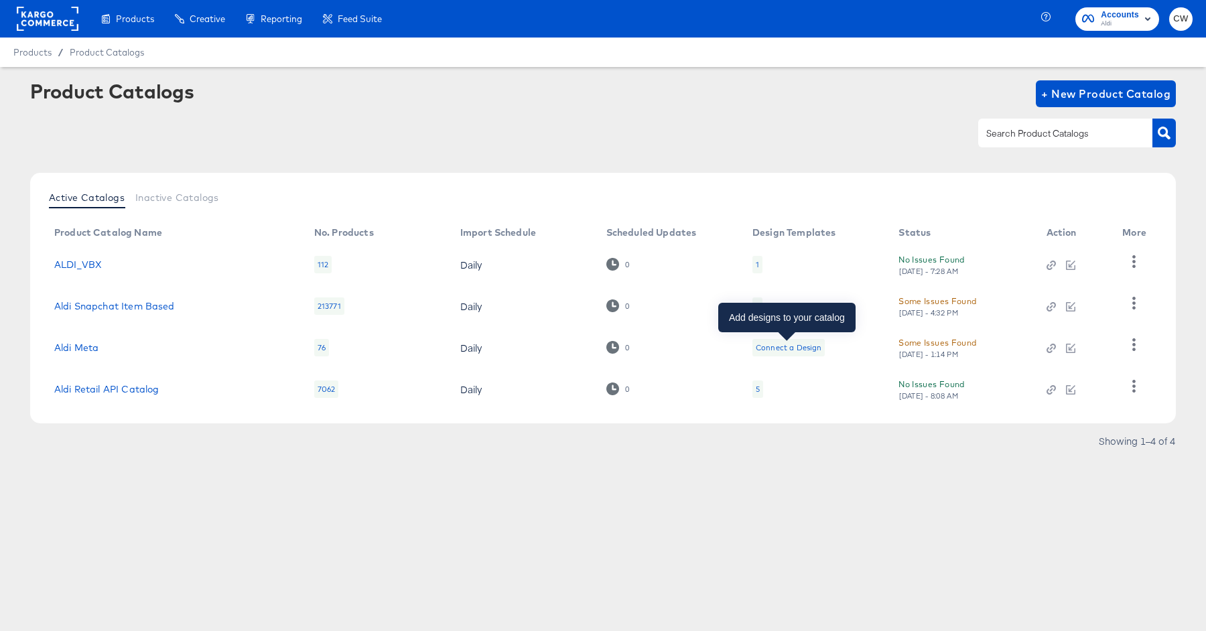
click at [768, 342] on div "Connect a Design" at bounding box center [789, 347] width 66 height 11
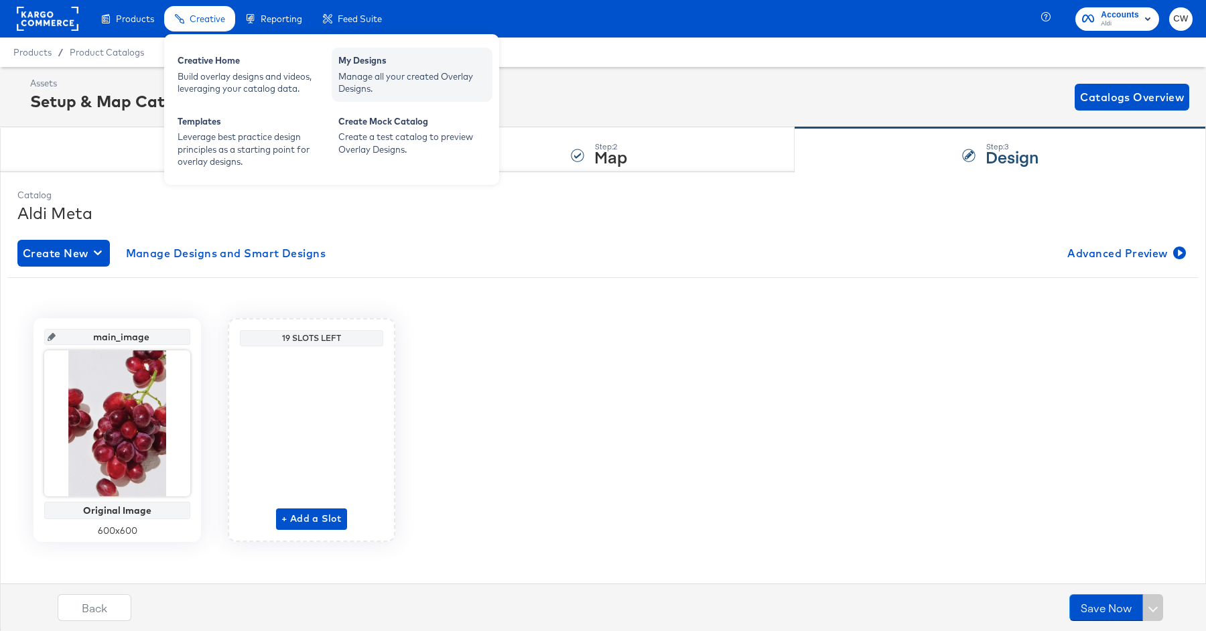
click at [391, 86] on div "Manage all your created Overlay Designs." at bounding box center [411, 82] width 147 height 25
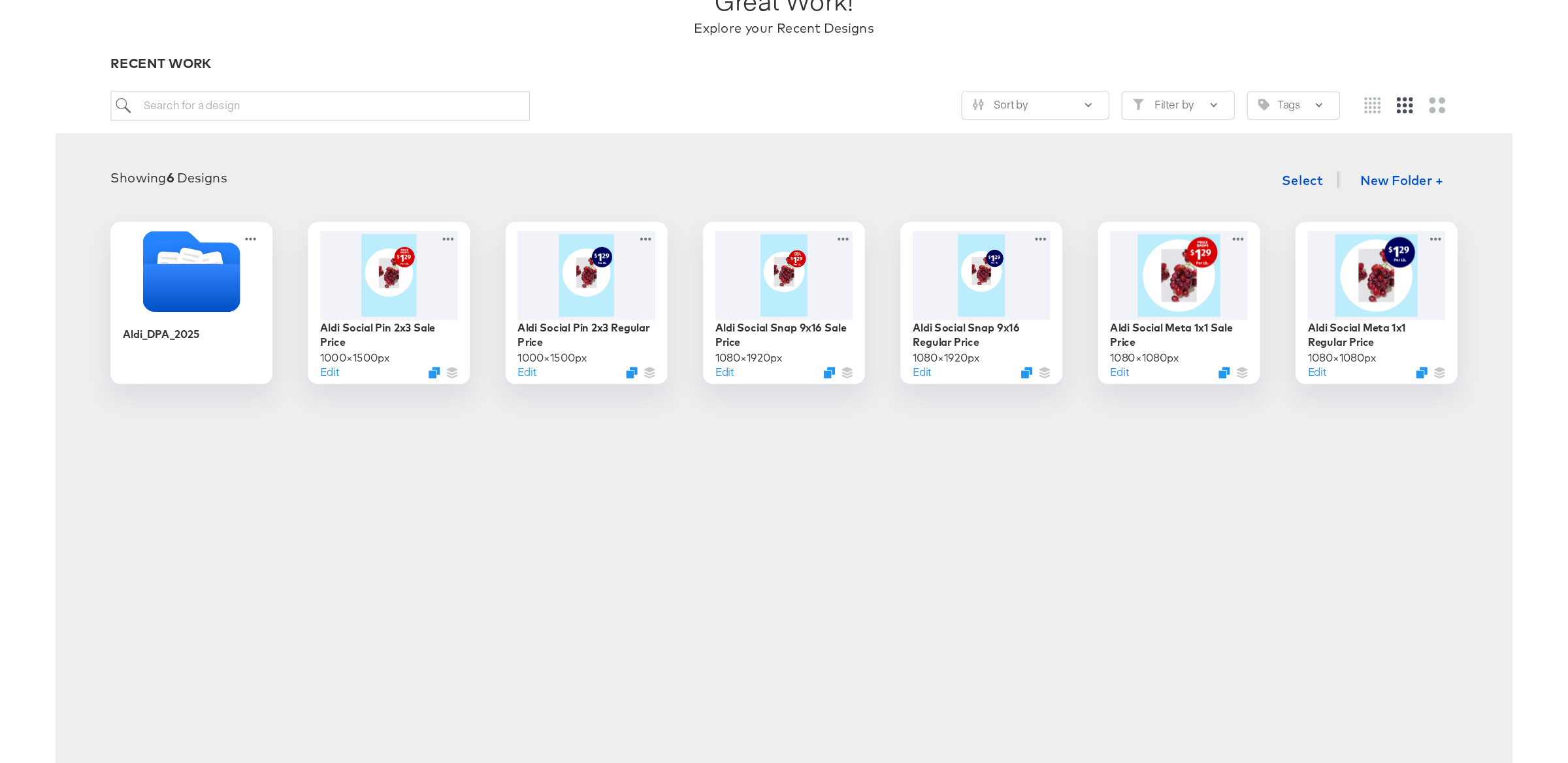
scroll to position [109, 0]
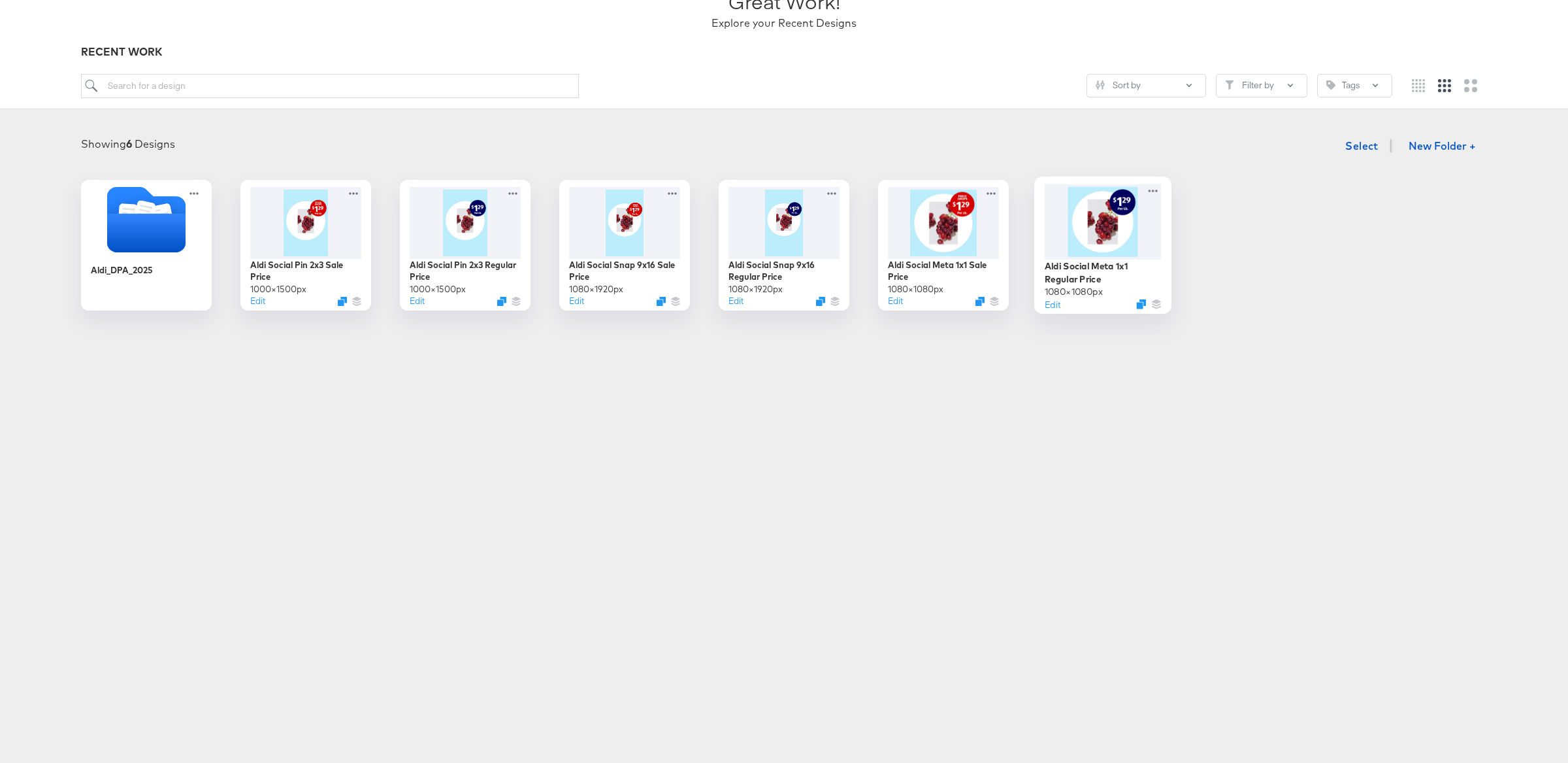
click at [1082, 252] on div at bounding box center [1103, 221] width 117 height 75
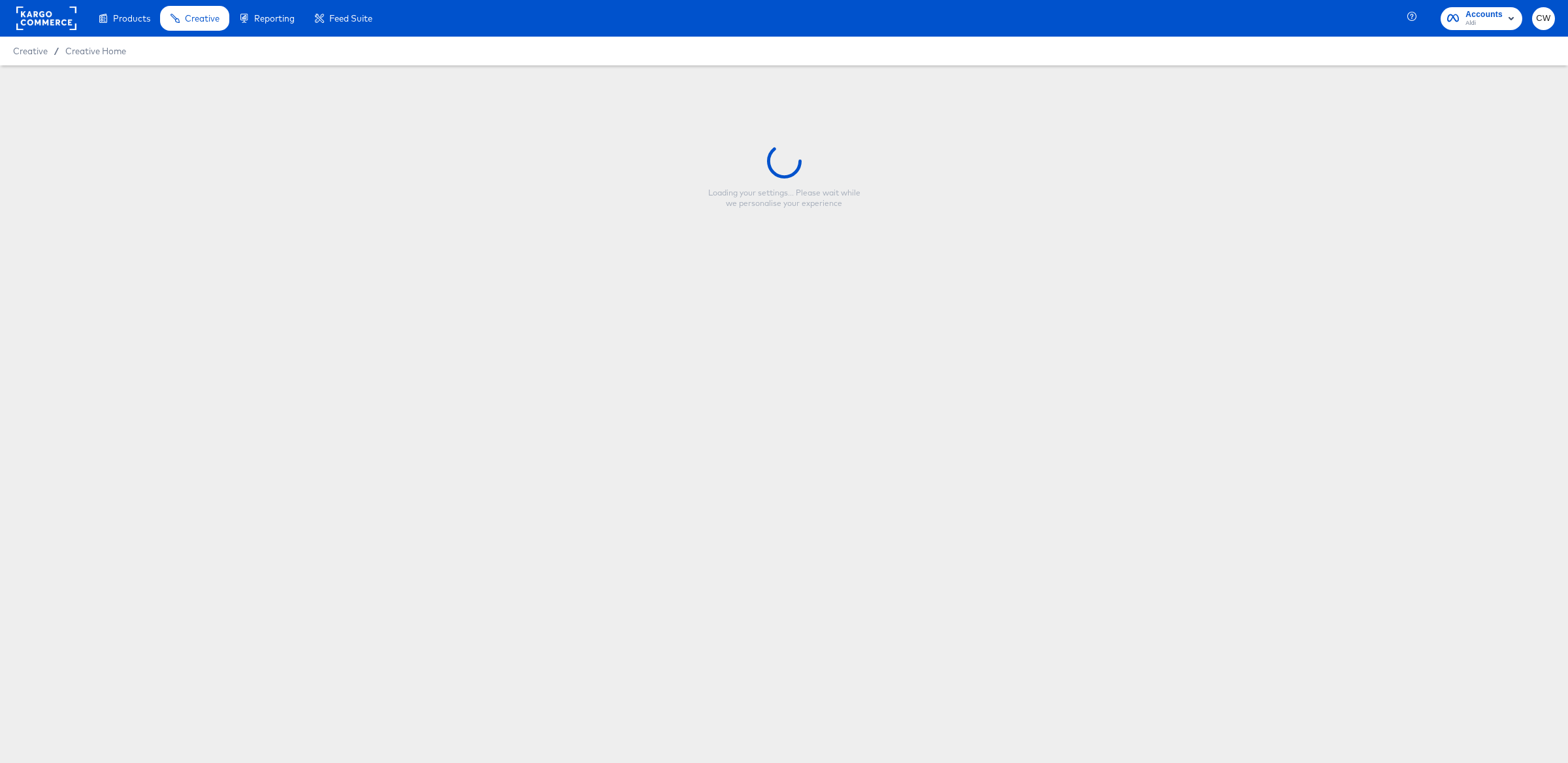
type input "Aldi Social Meta 1x1 Regular Price"
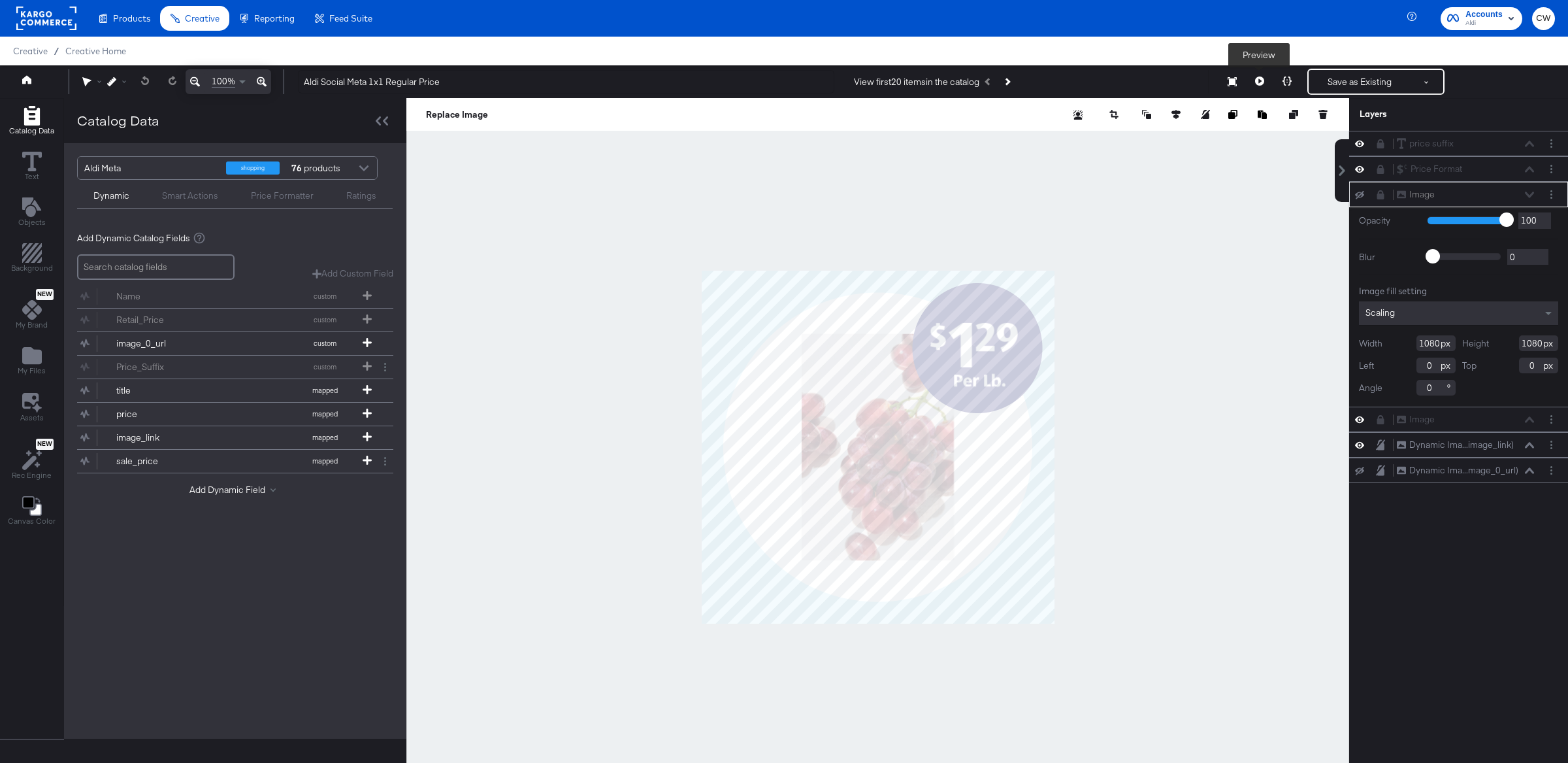
click at [1175, 85] on icon at bounding box center [1259, 80] width 9 height 9
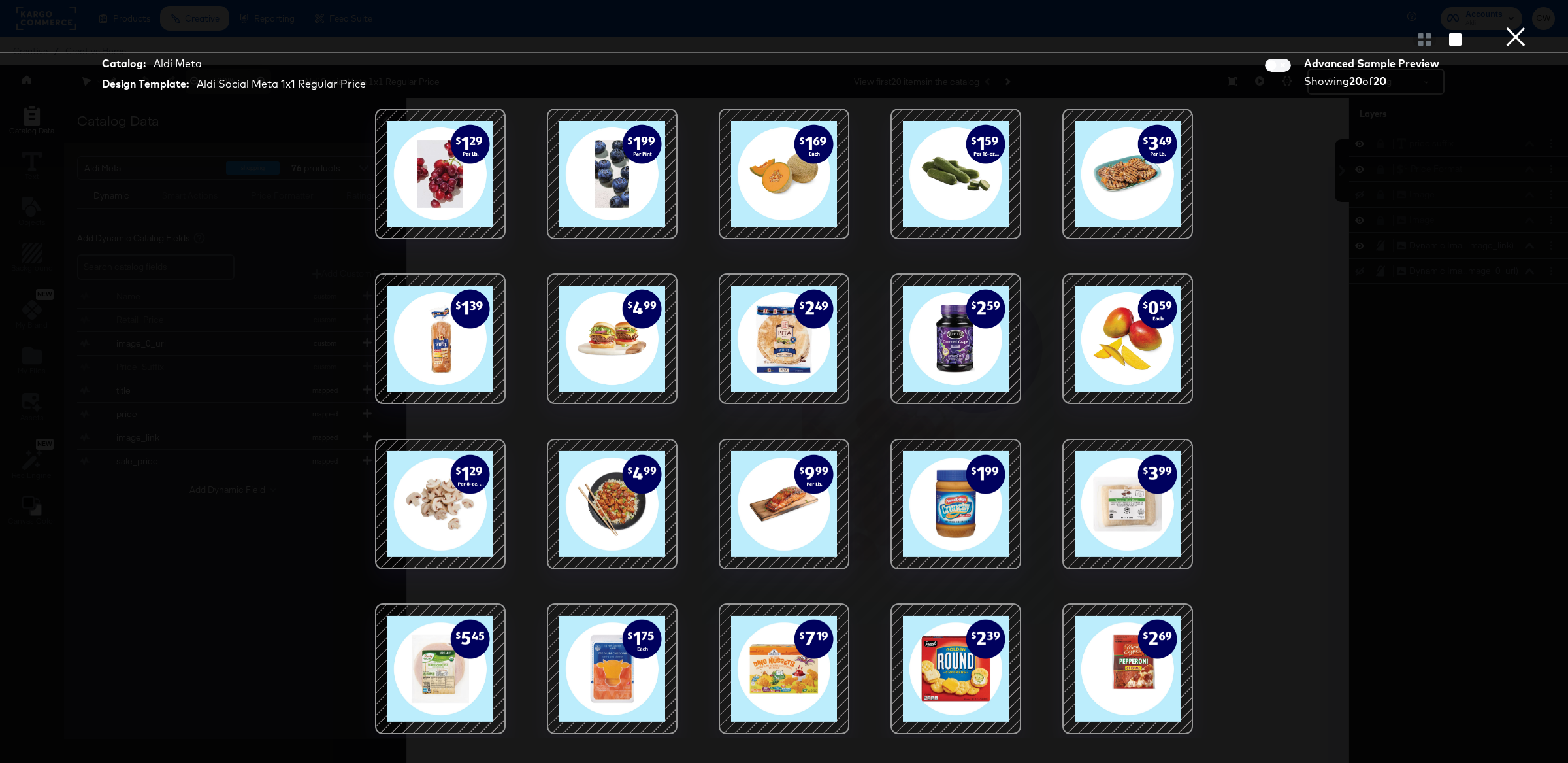
click at [1175, 26] on button "×" at bounding box center [1515, 13] width 26 height 26
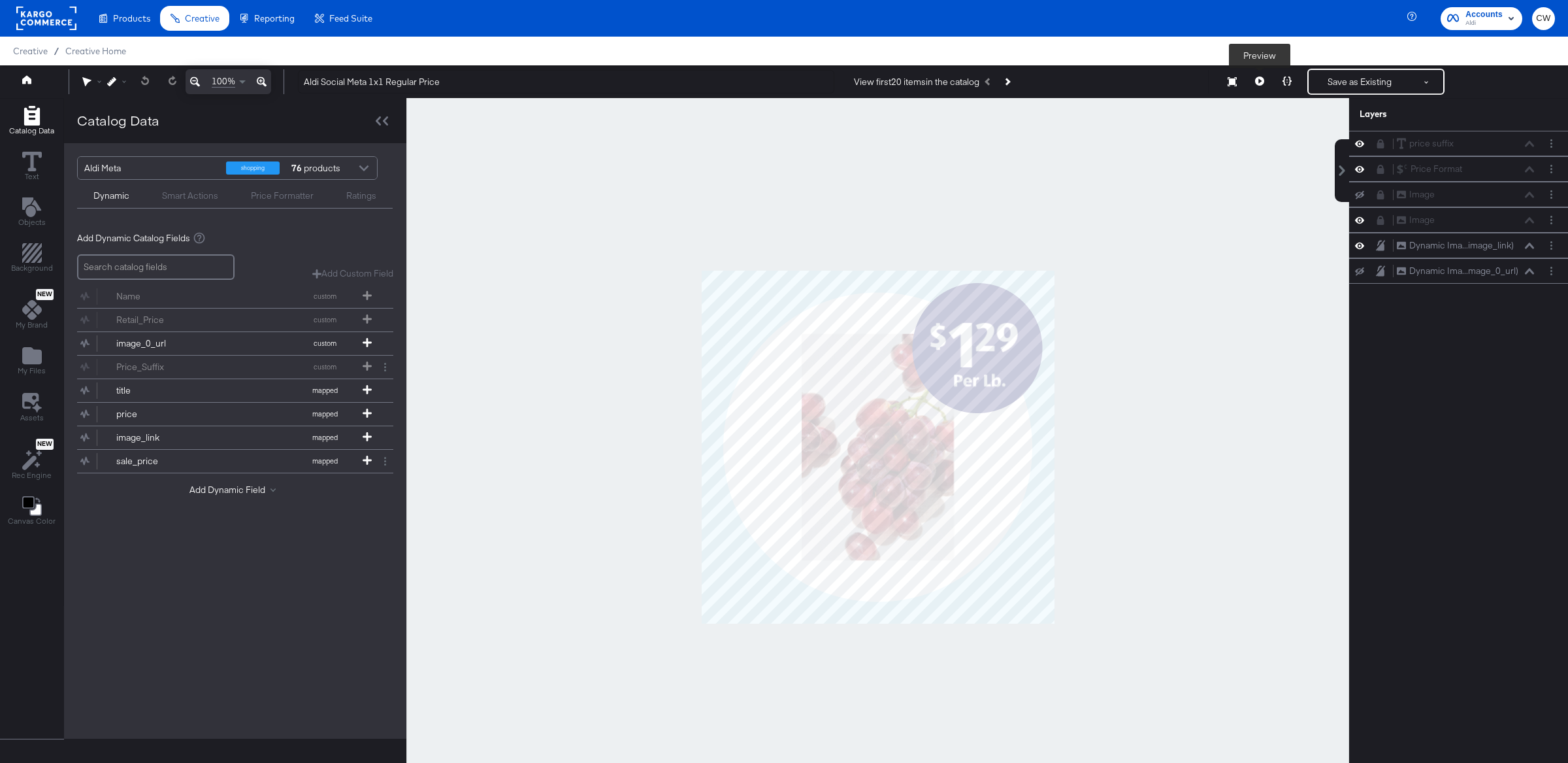
click at [1175, 86] on button at bounding box center [1260, 81] width 27 height 26
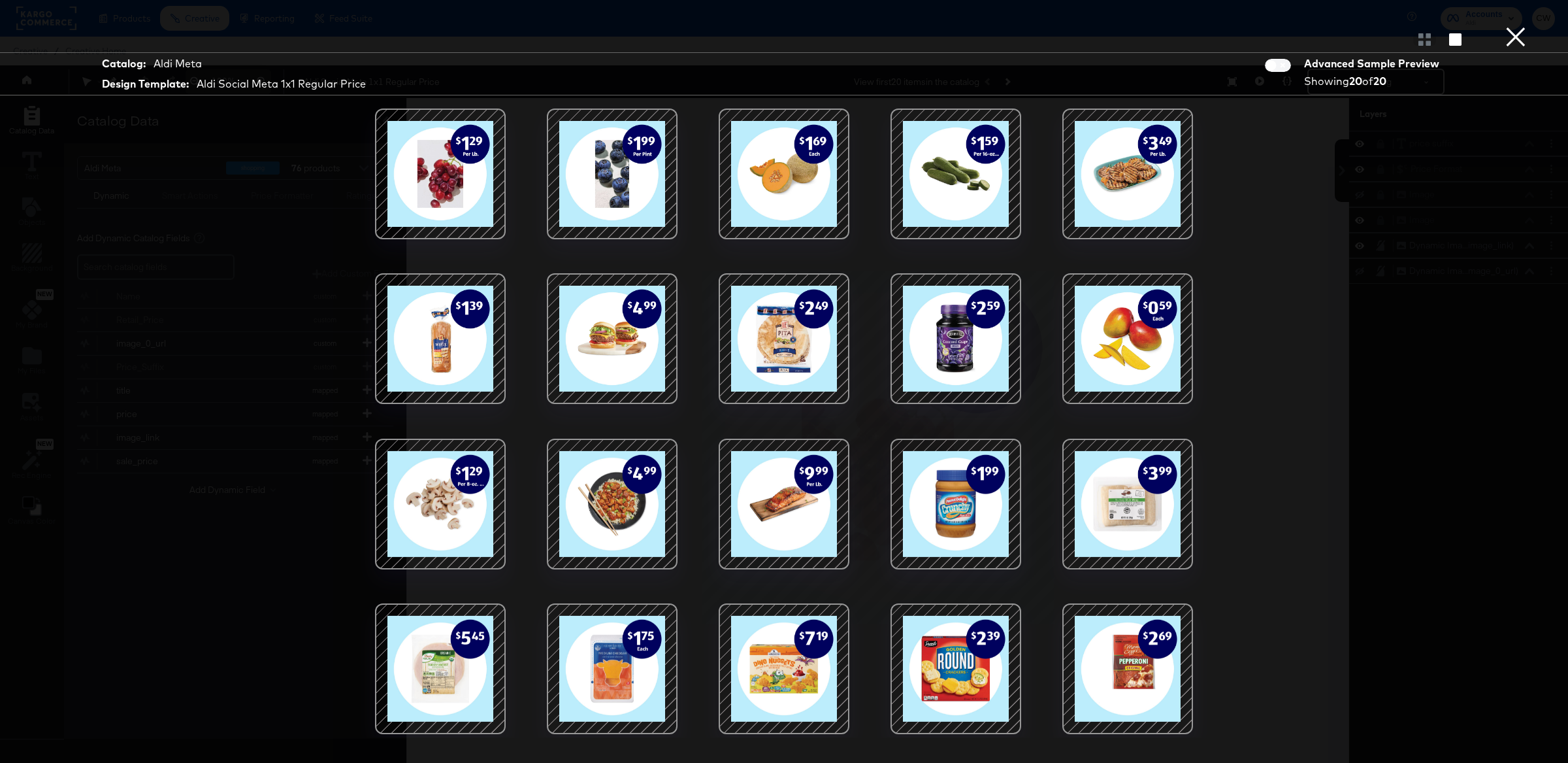
click at [1175, 26] on button "×" at bounding box center [1515, 13] width 26 height 26
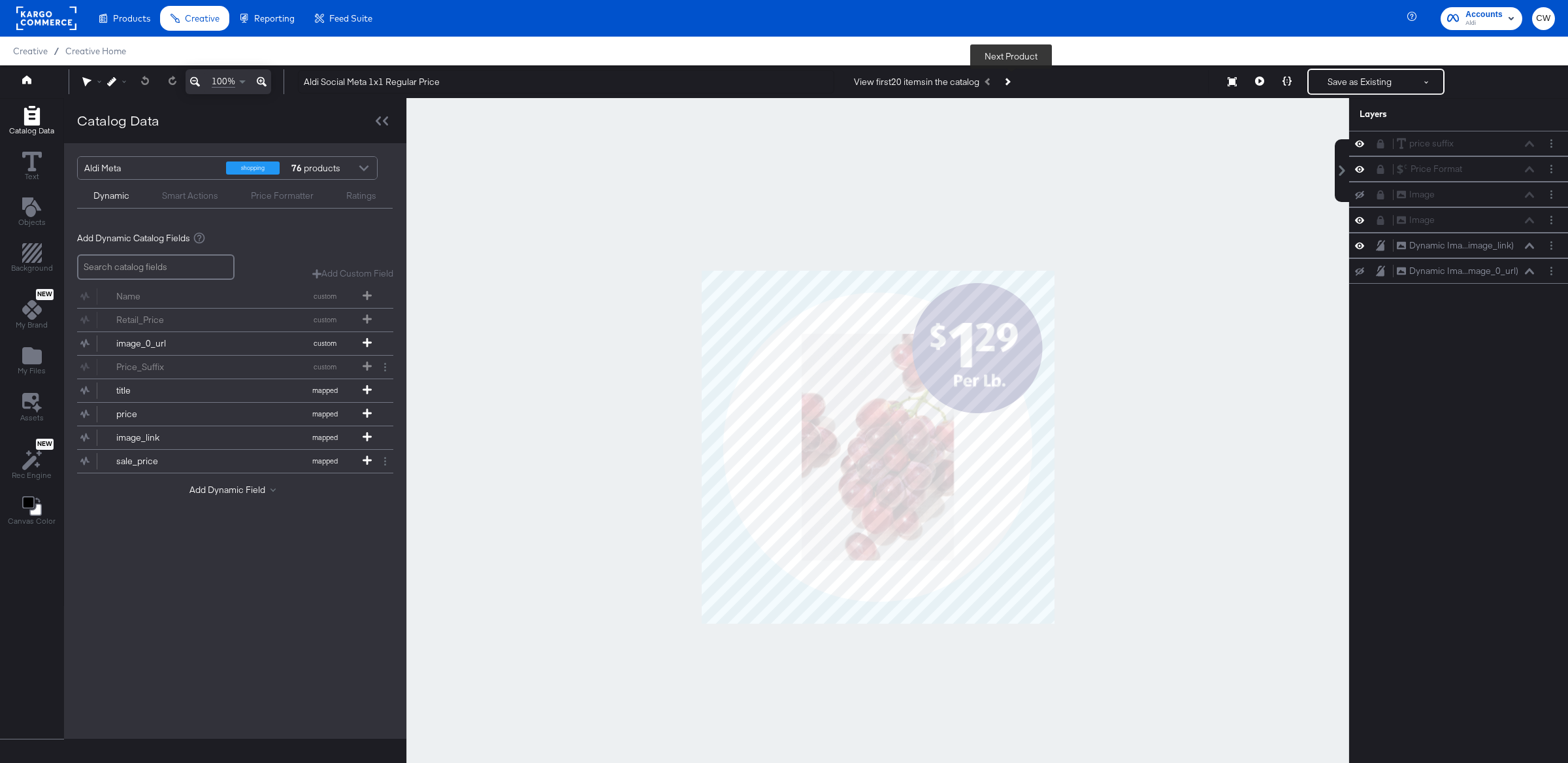
click at [1010, 81] on icon "Next Product" at bounding box center [1006, 81] width 7 height 7
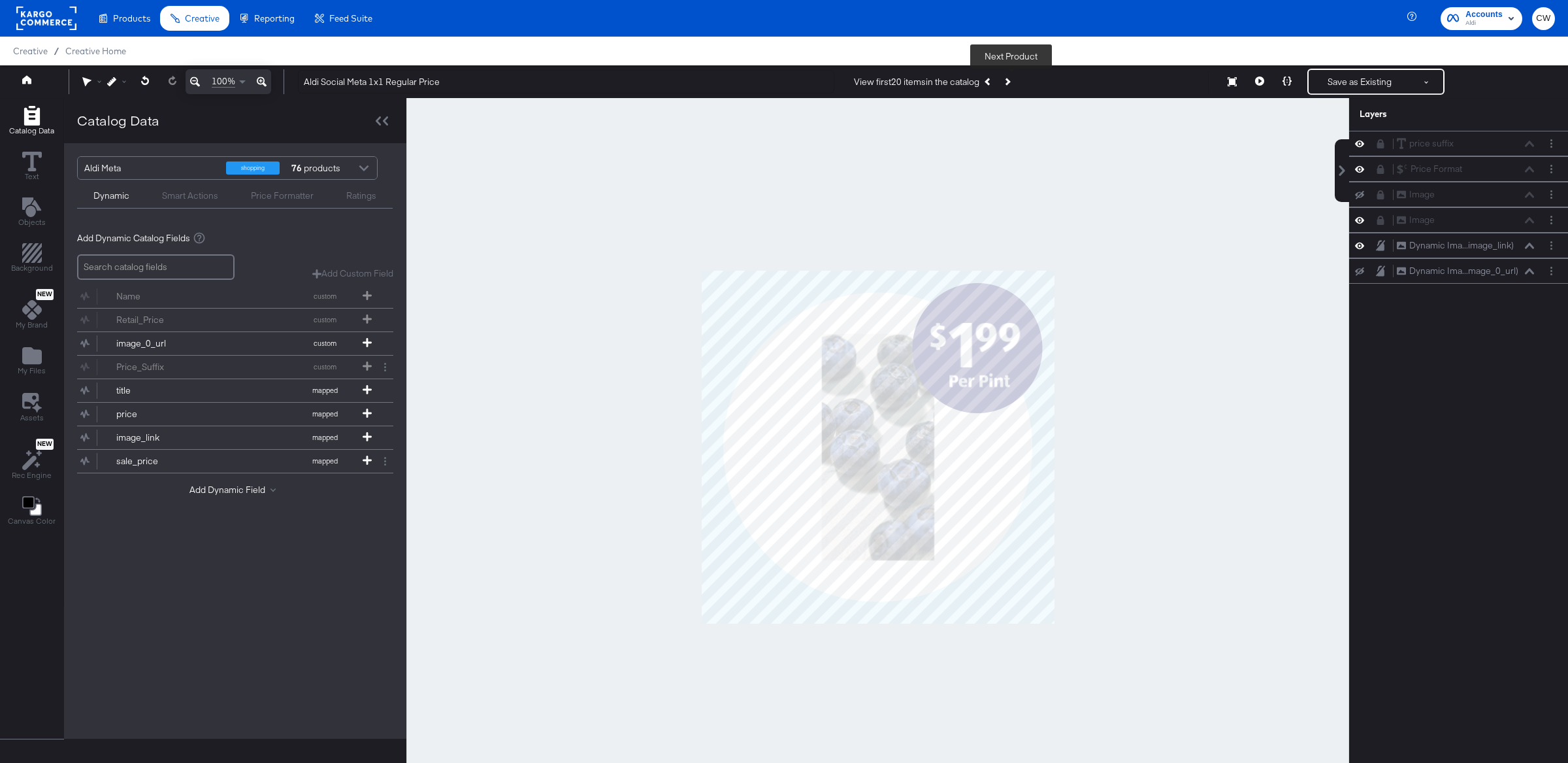
click at [1010, 81] on icon "Next Product" at bounding box center [1006, 81] width 7 height 7
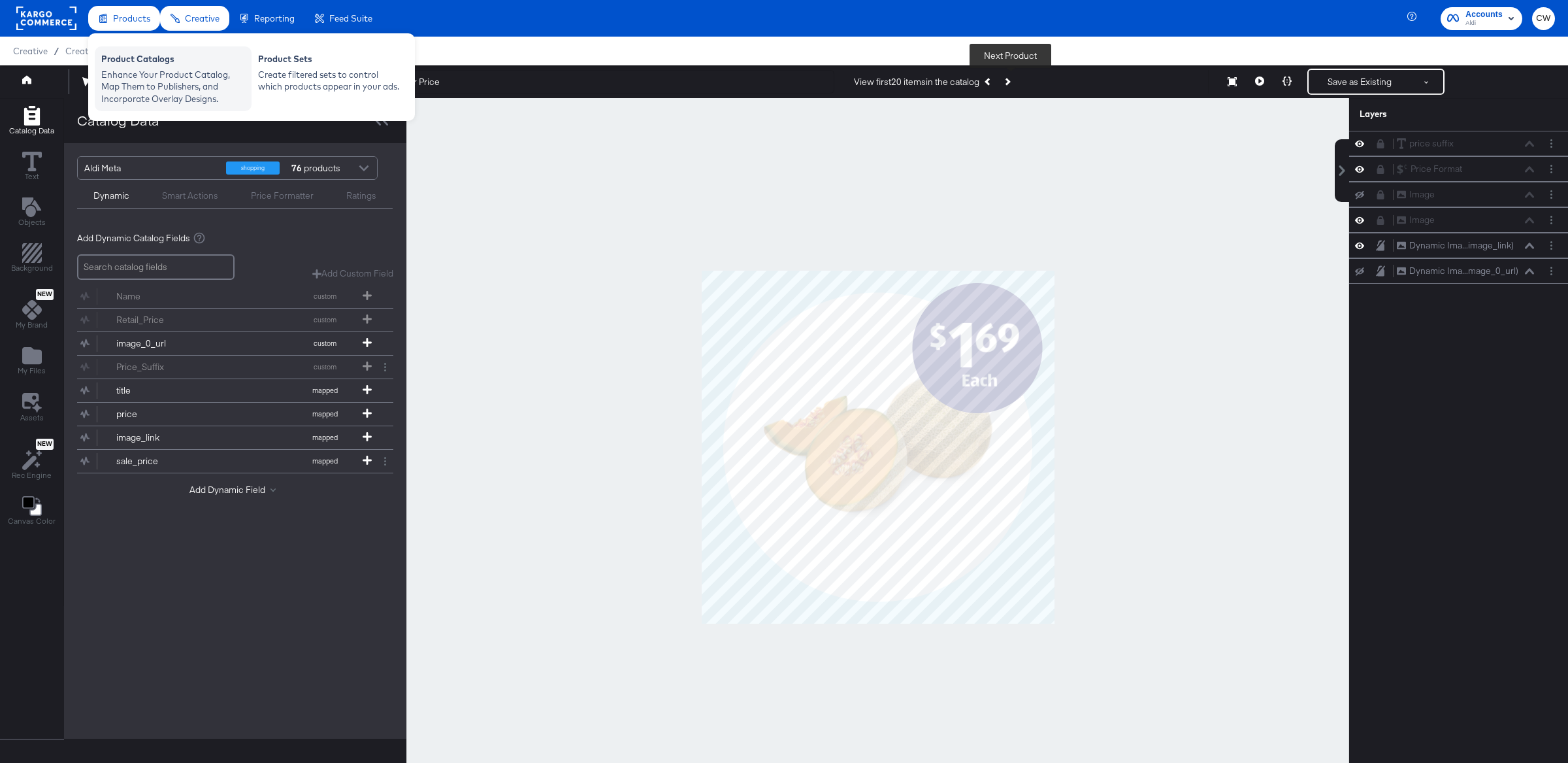
click at [130, 62] on div "Product Catalogs" at bounding box center [173, 60] width 143 height 16
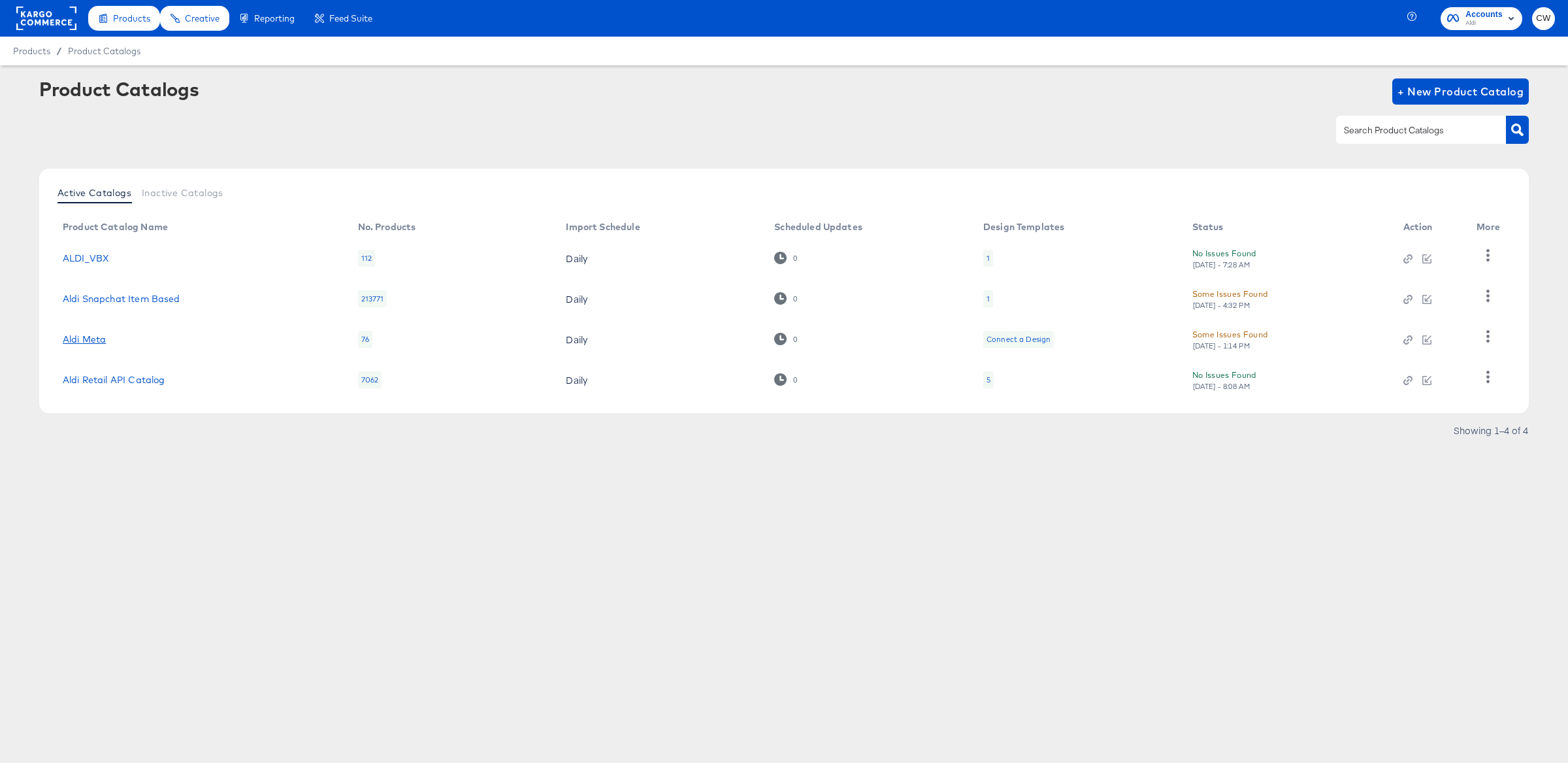
click at [97, 340] on link "Aldi Meta" at bounding box center [84, 339] width 43 height 11
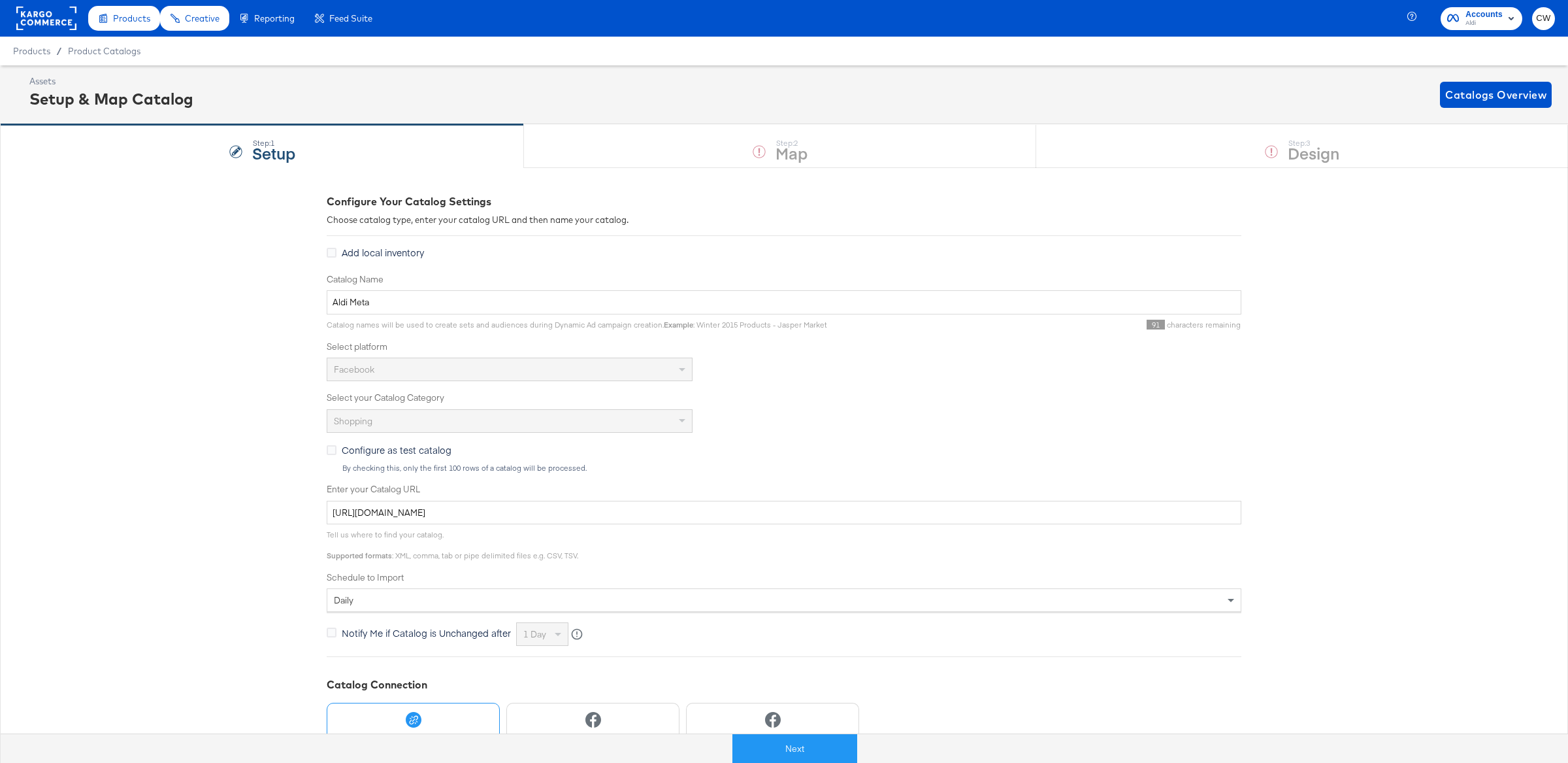
scroll to position [116, 0]
